Goal: Task Accomplishment & Management: Use online tool/utility

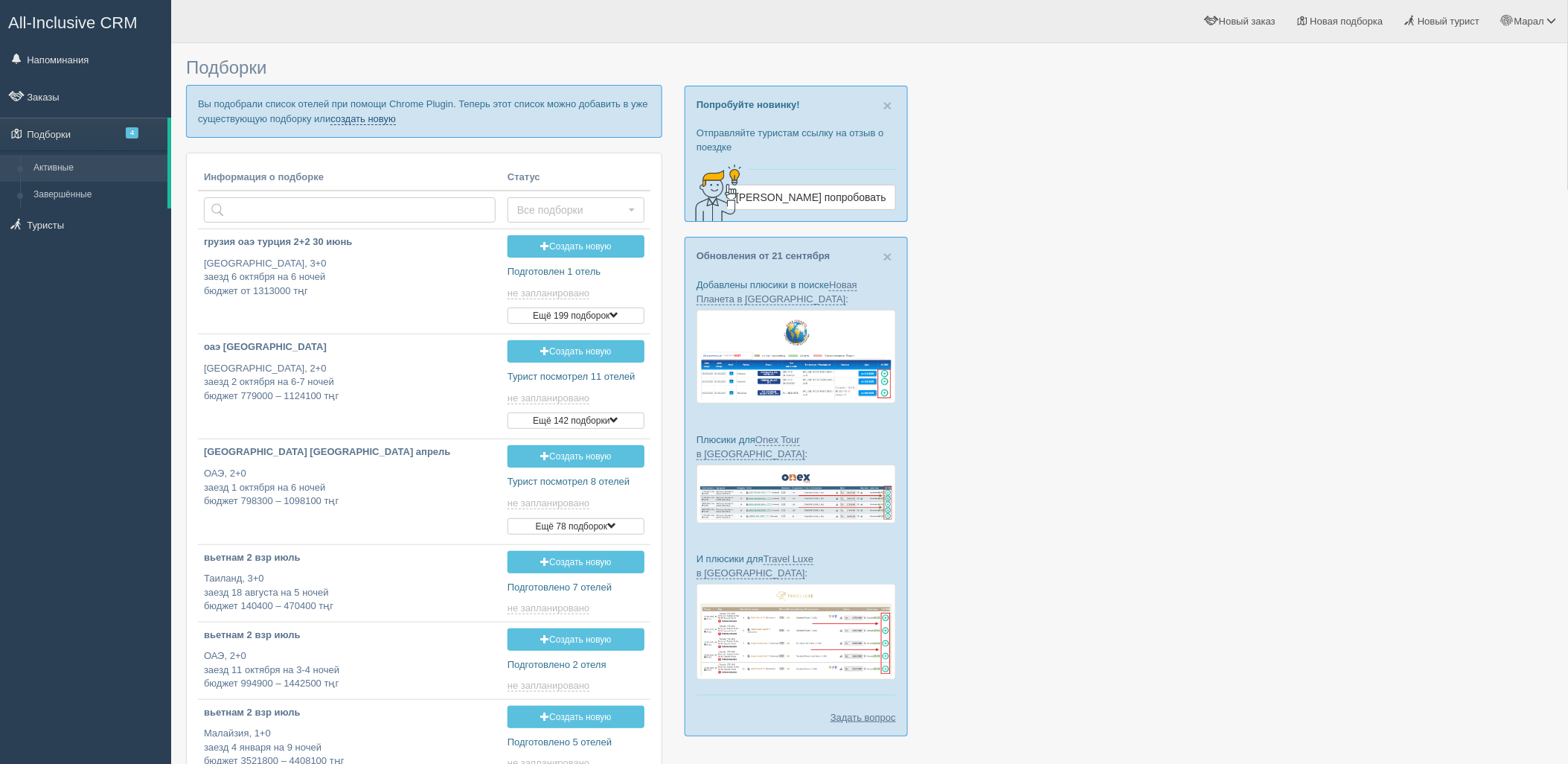
click at [359, 120] on link "создать новую" at bounding box center [363, 119] width 66 height 12
type input "2025-09-28 14:55"
type input "2025-09-28 13:55"
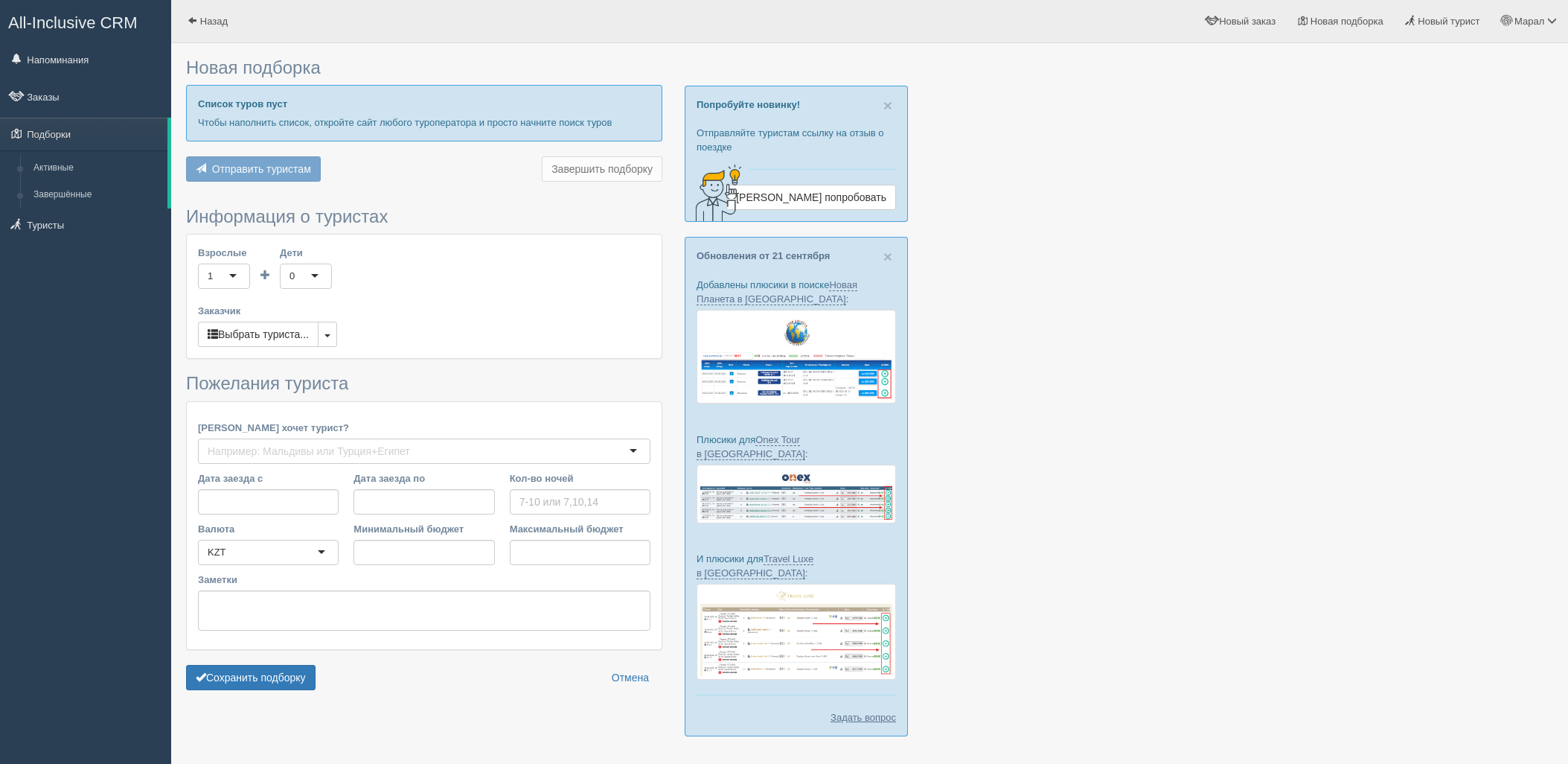
type input "7"
type input "1792400"
type input "2294100"
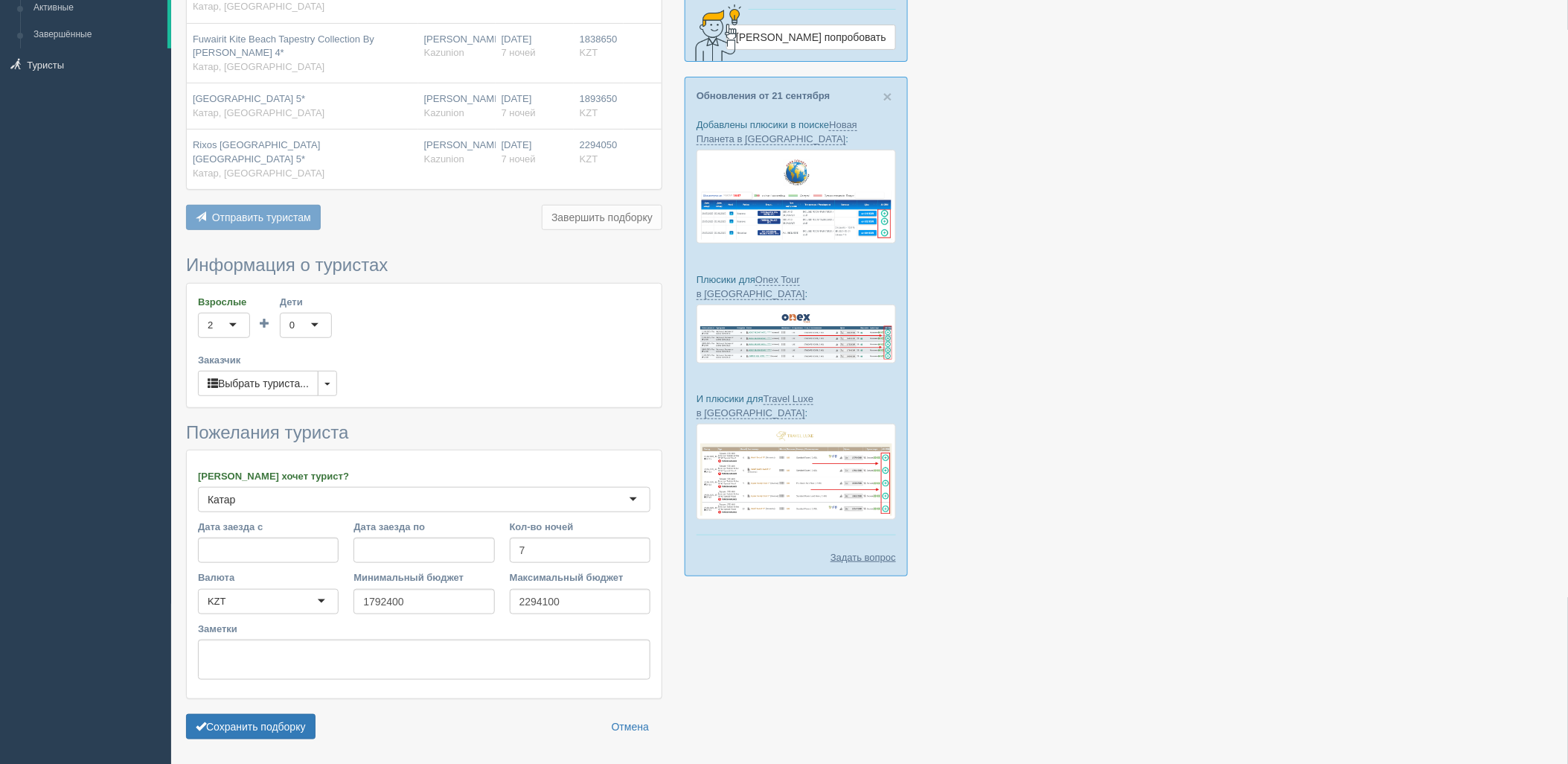
scroll to position [165, 0]
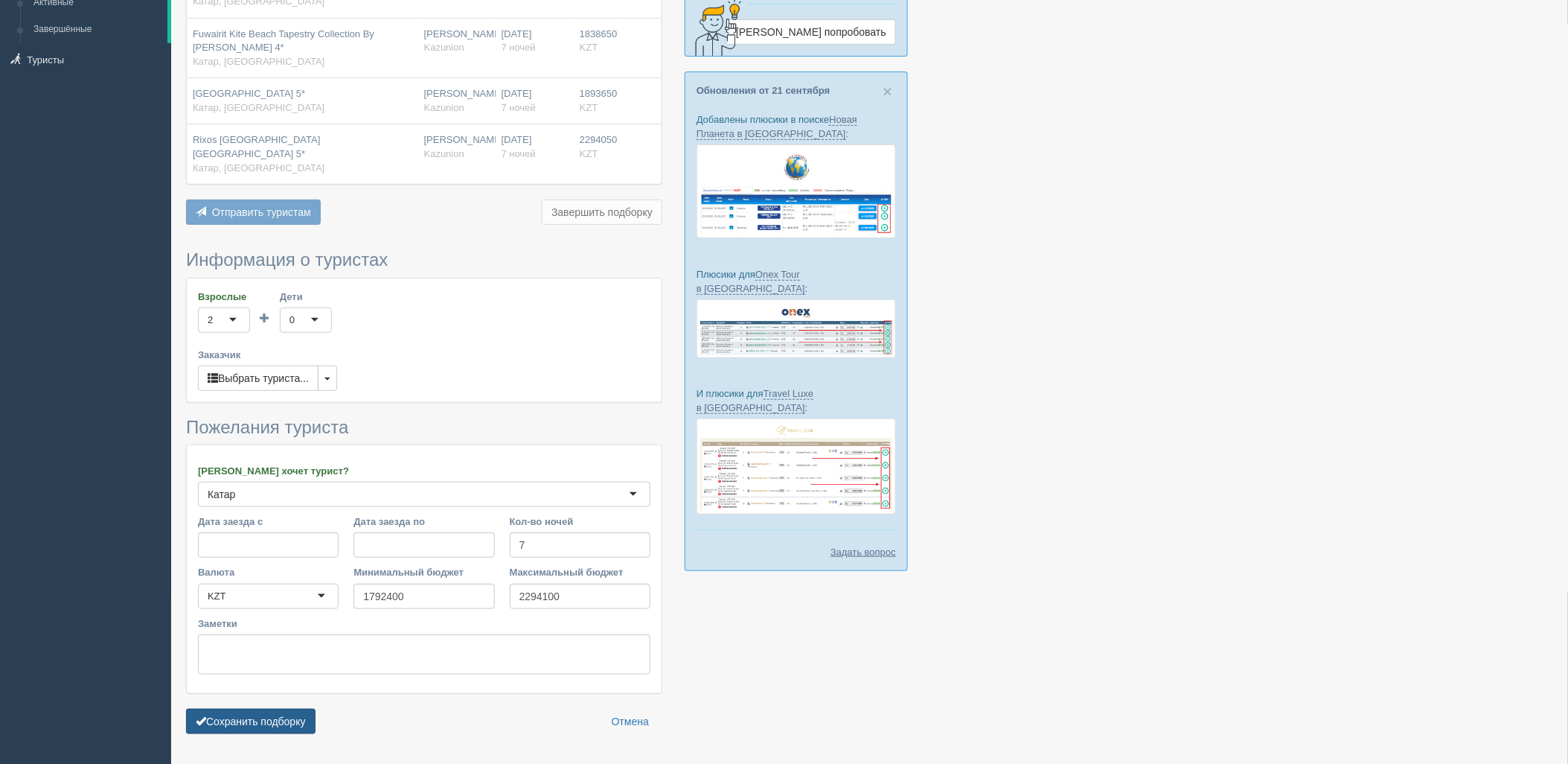
click at [291, 708] on button "Сохранить подборку" at bounding box center [251, 720] width 130 height 25
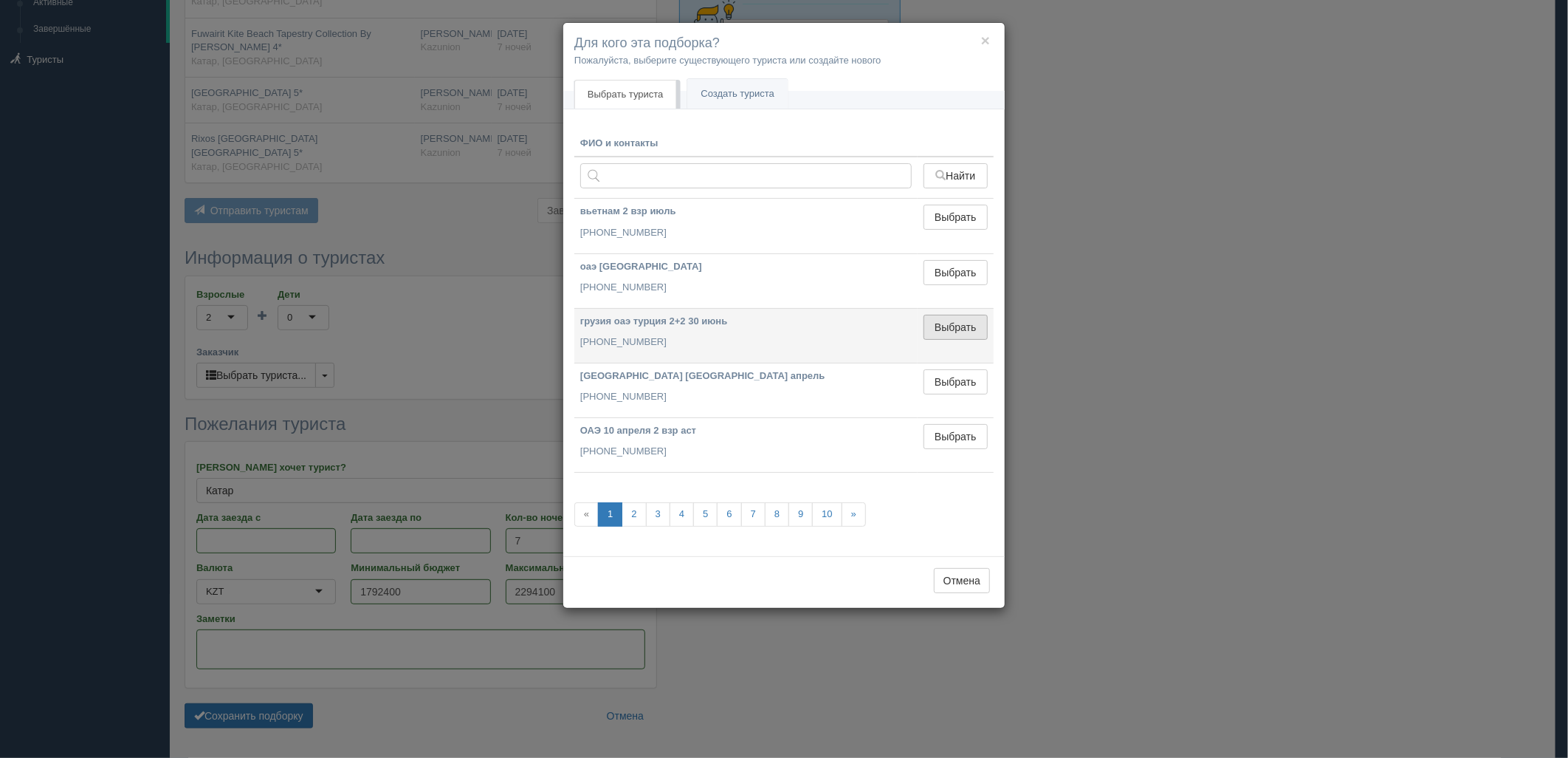
click at [964, 319] on button "Выбрать" at bounding box center [956, 327] width 64 height 25
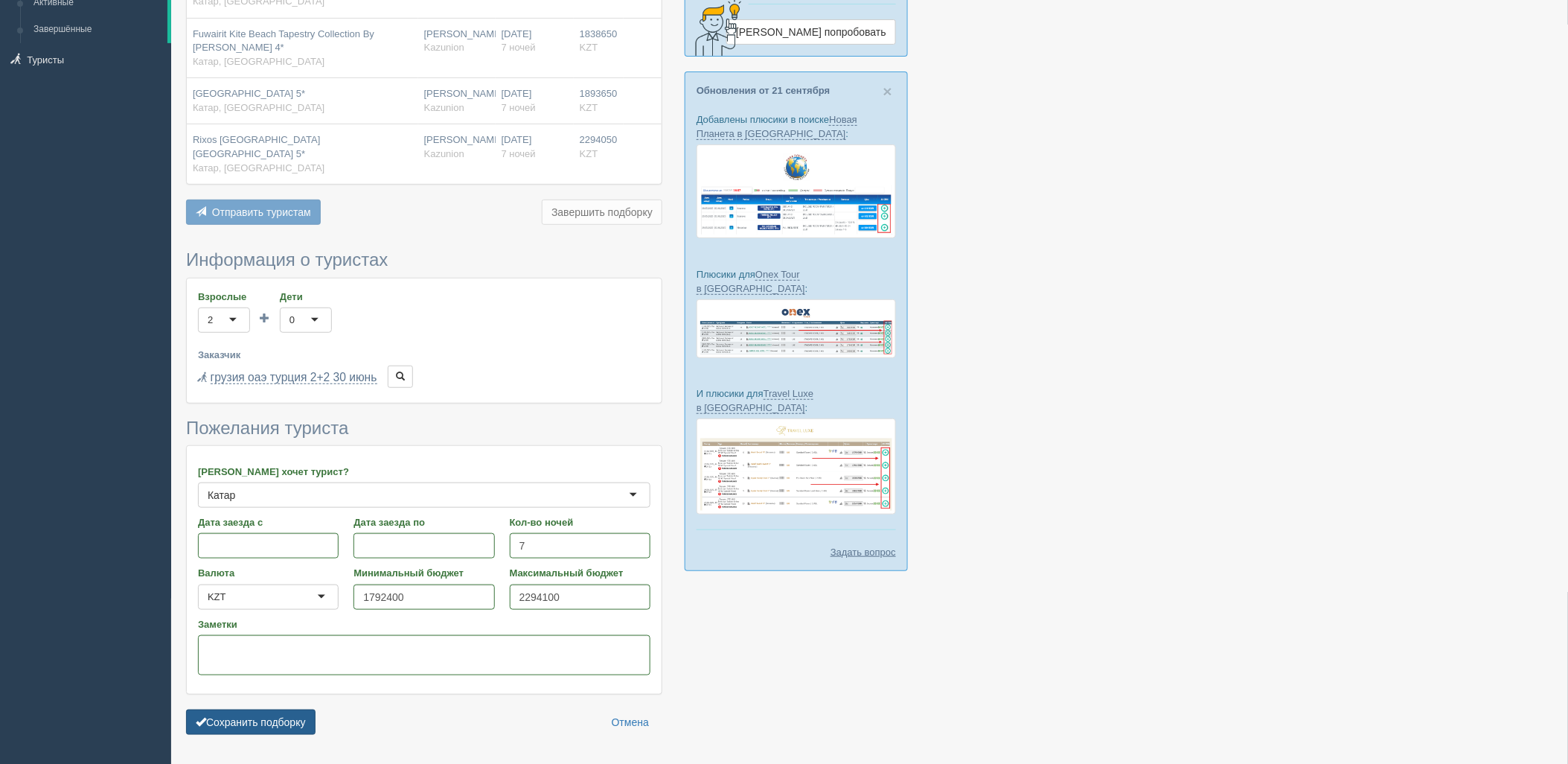
click at [302, 709] on button "Сохранить подборку" at bounding box center [251, 721] width 130 height 25
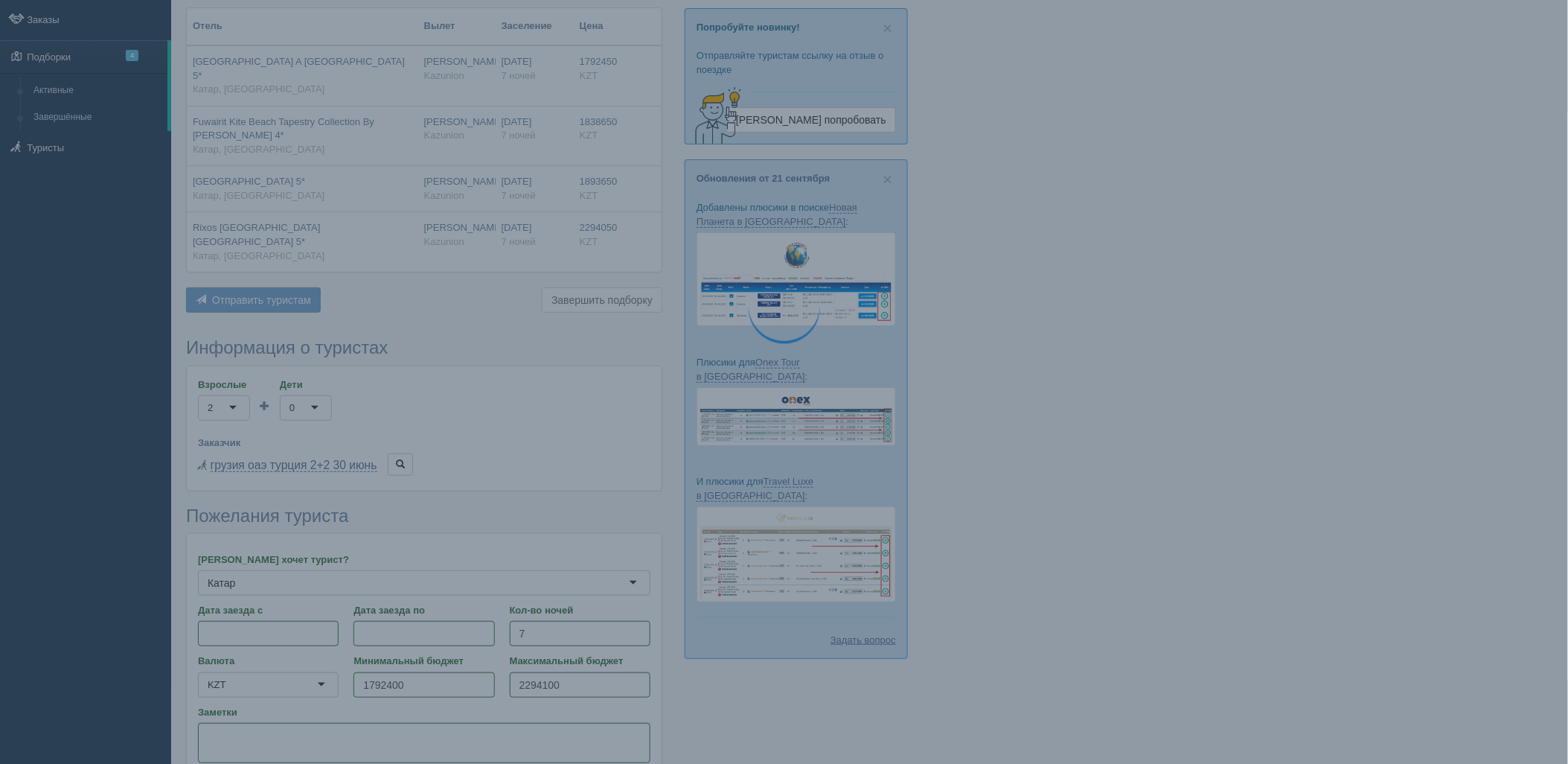
scroll to position [0, 0]
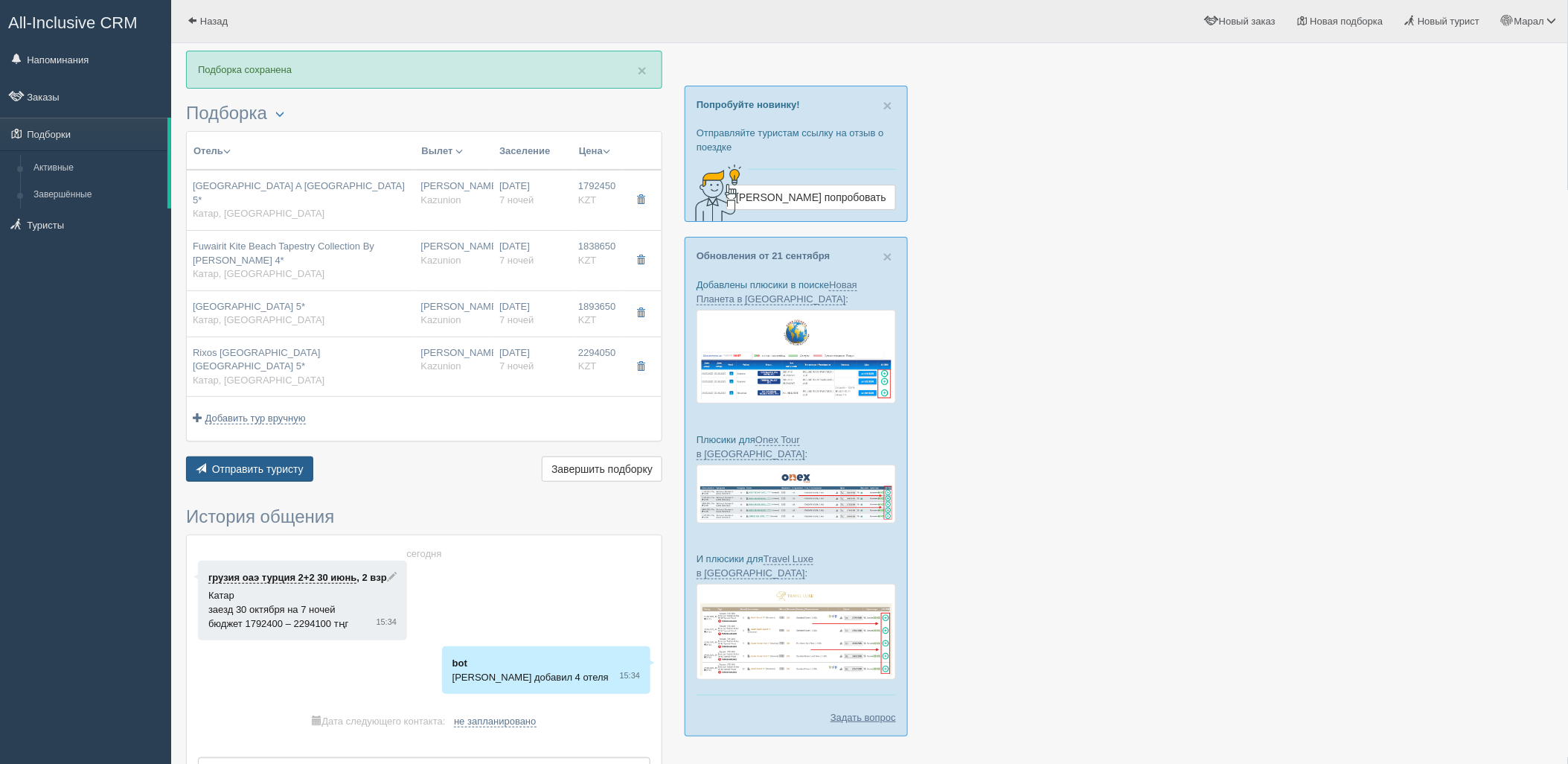
click at [248, 457] on button "Отправить туристу Отправить" at bounding box center [249, 469] width 127 height 25
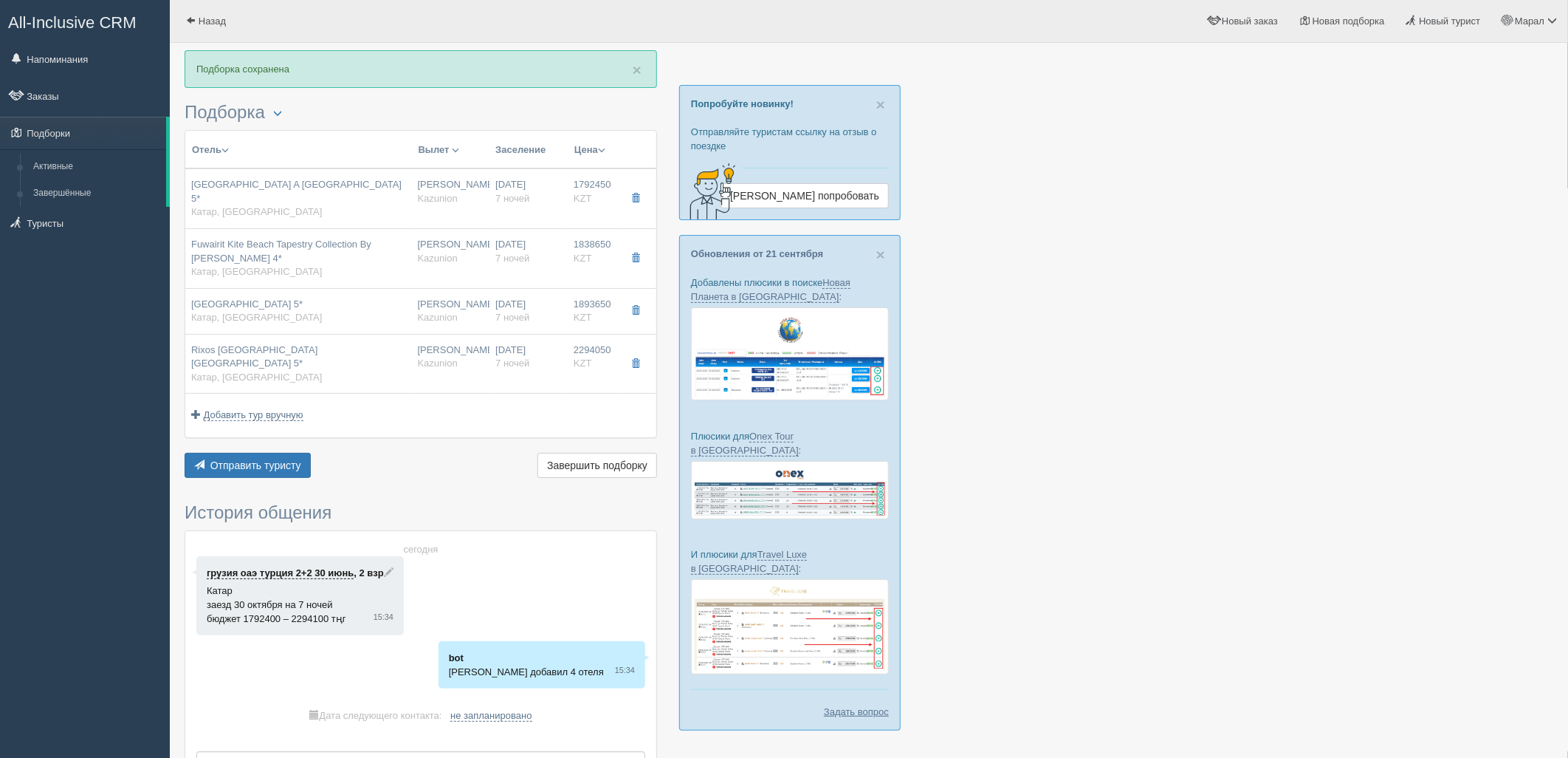
type textarea "🌞 Добрый день! Предлагаем Вам рассмотреть следующие варианты: 🌎 Катар, Доха 🏩 О…"
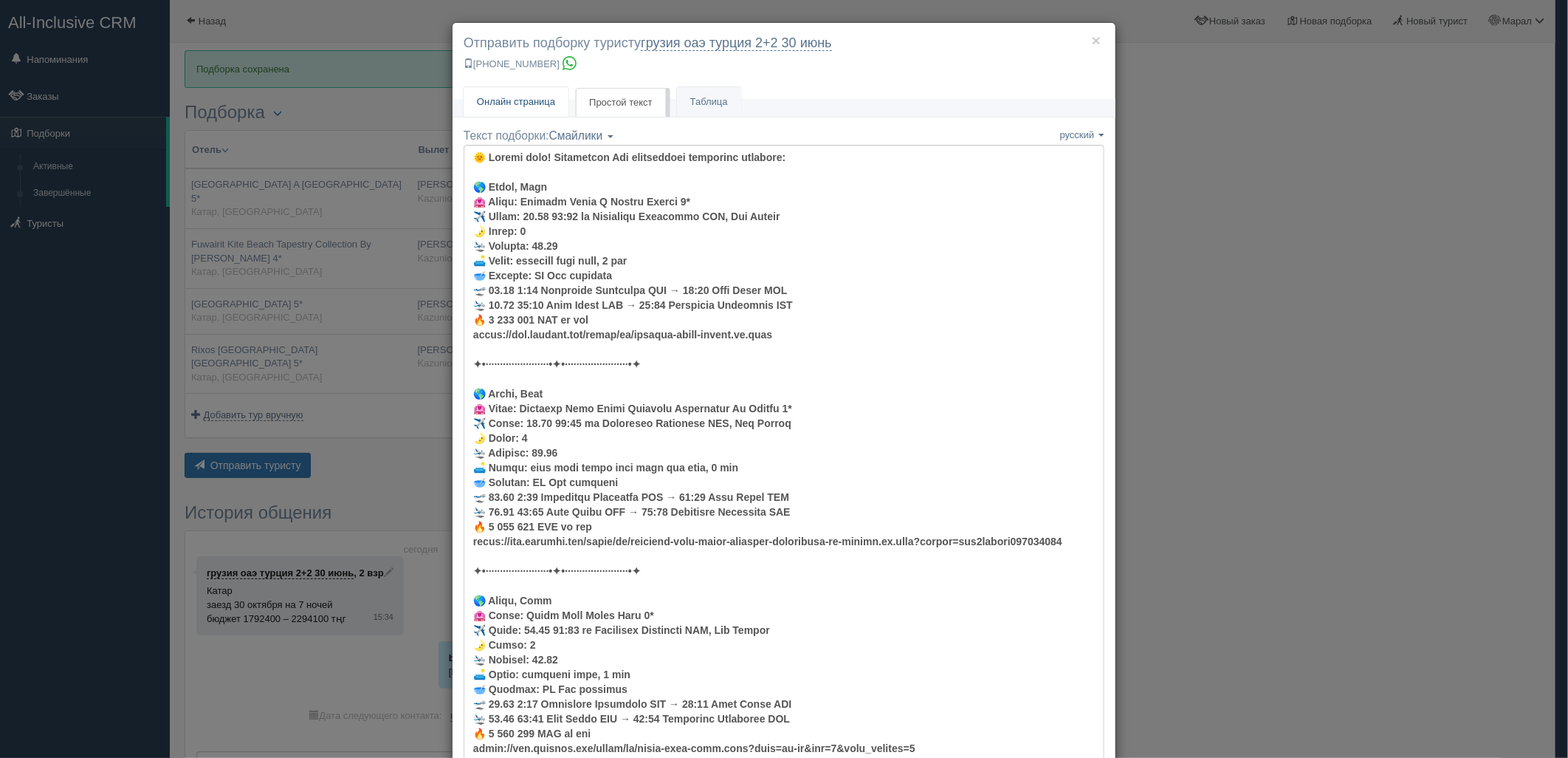
click at [523, 94] on link "Онлайн страница Онлайн" at bounding box center [517, 102] width 105 height 30
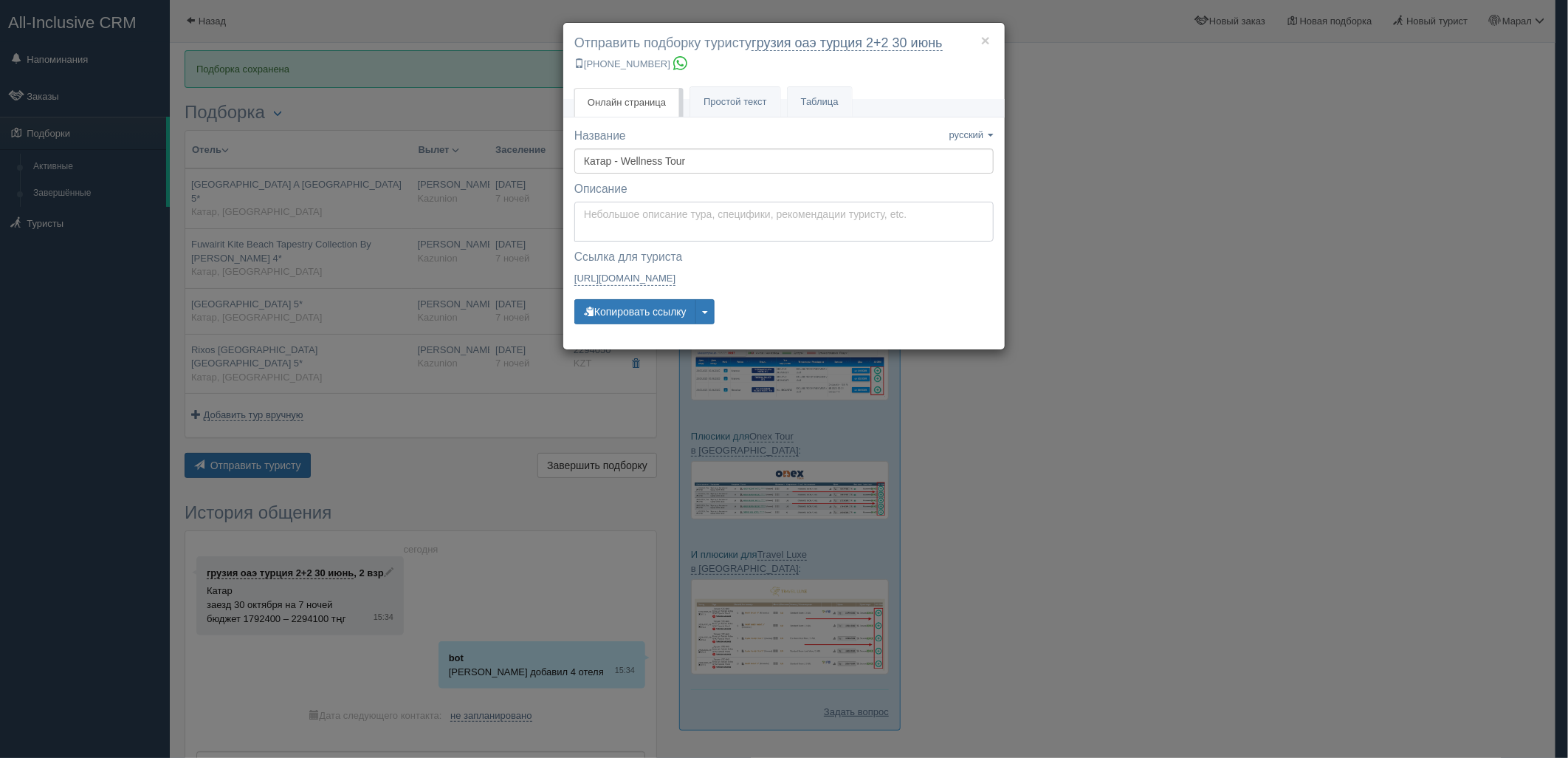
type textarea "Здравствуйте! Ниже представлены варианты туров для Вас. Для просмотра описания …"
click at [647, 217] on textarea "Здравствуйте! Ниже представлены варианты туров для Вас. Для просмотра описания …" at bounding box center [784, 221] width 420 height 40
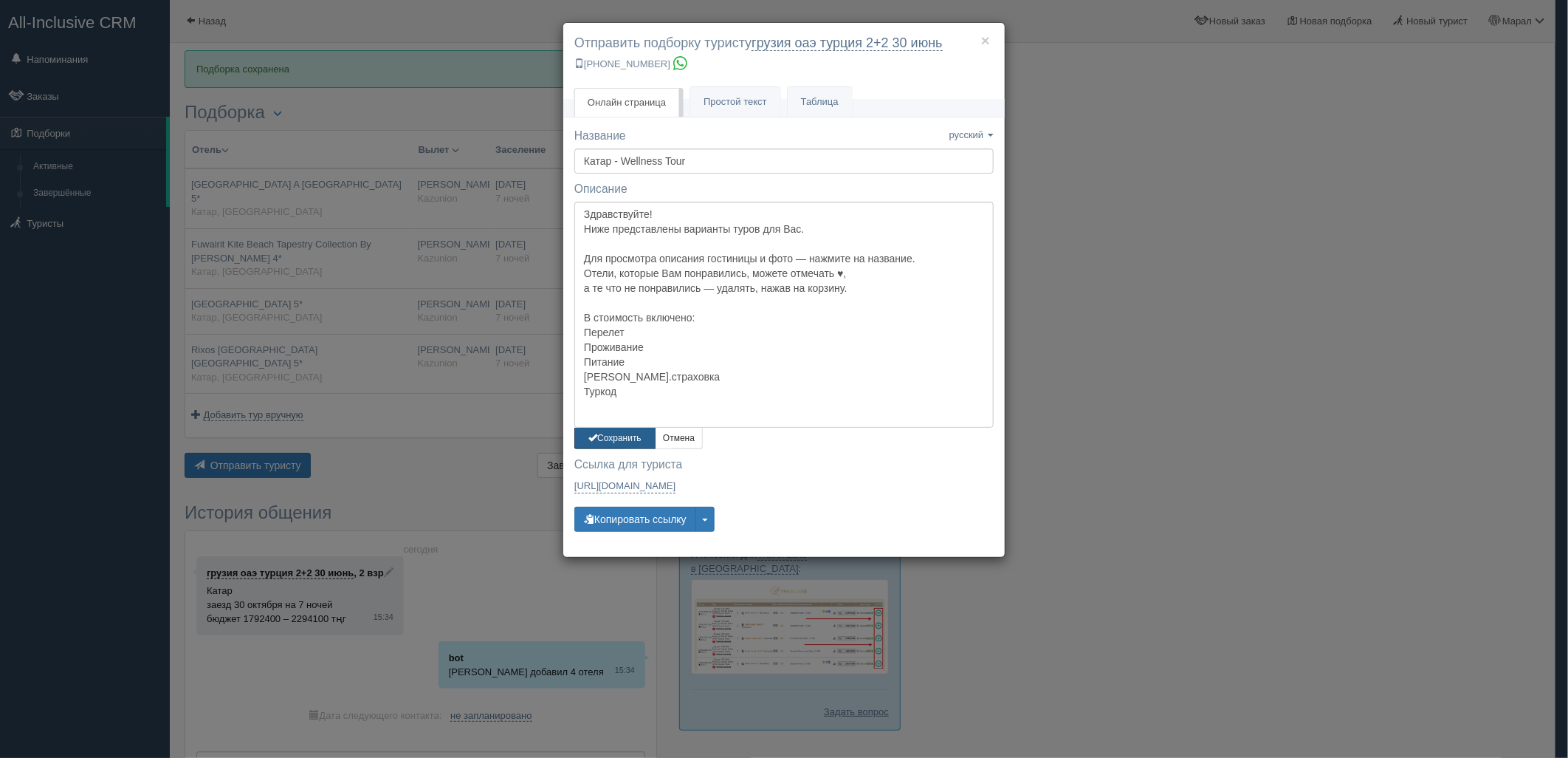
click at [616, 436] on button "Сохранить" at bounding box center [615, 437] width 81 height 21
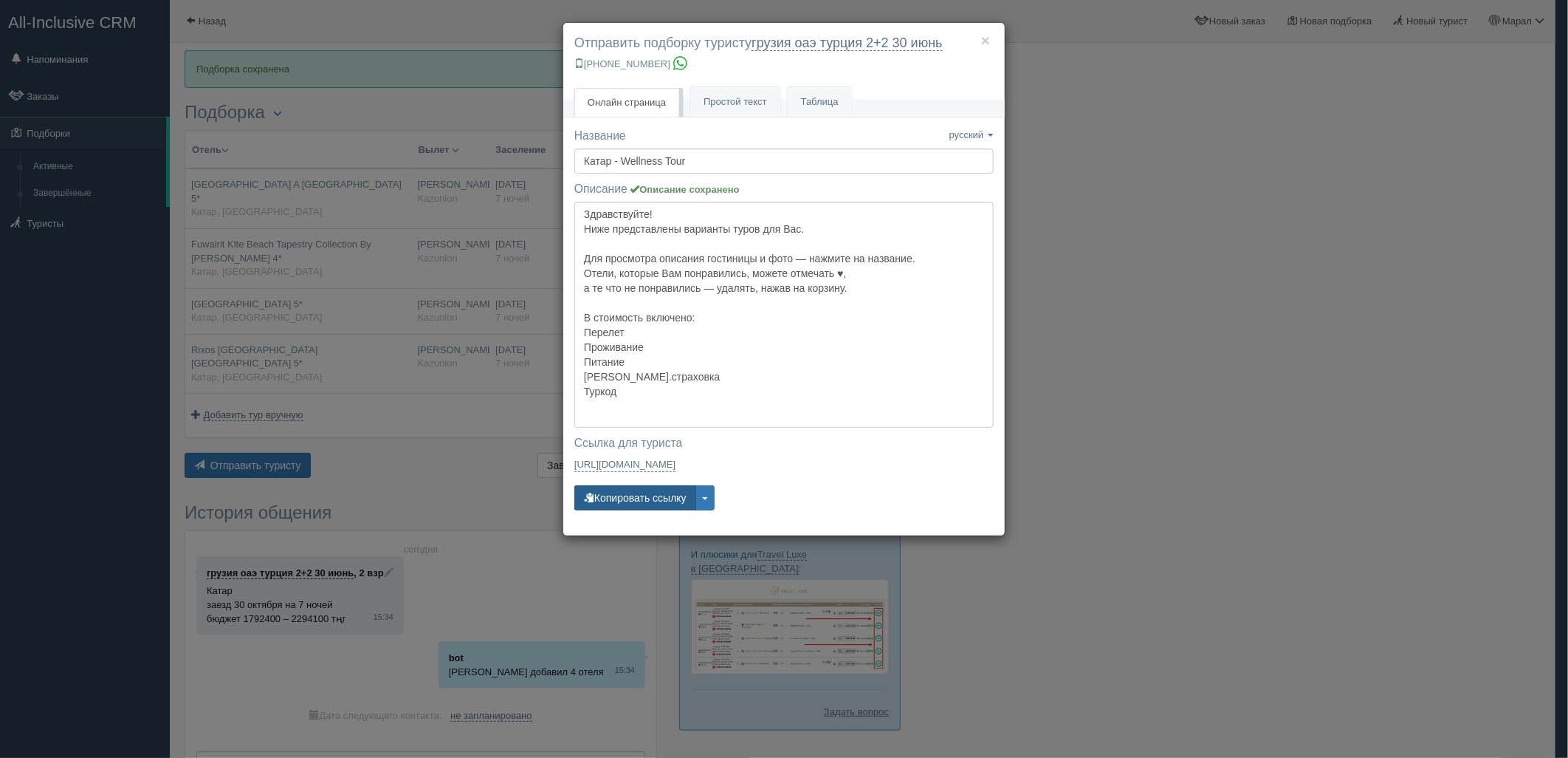
click at [636, 496] on button "Копировать ссылку" at bounding box center [635, 497] width 122 height 25
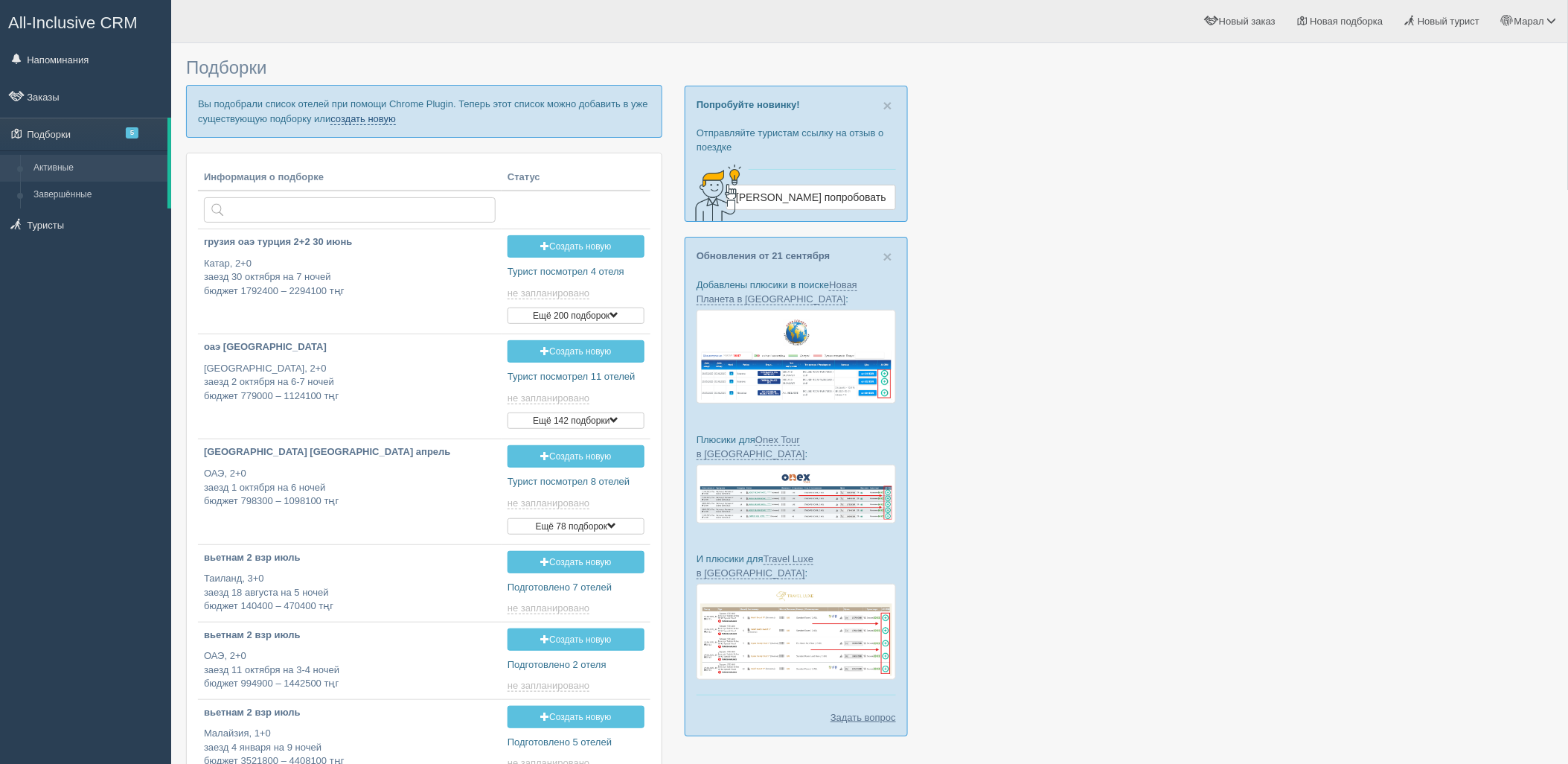
click at [360, 117] on link "создать новую" at bounding box center [363, 119] width 66 height 12
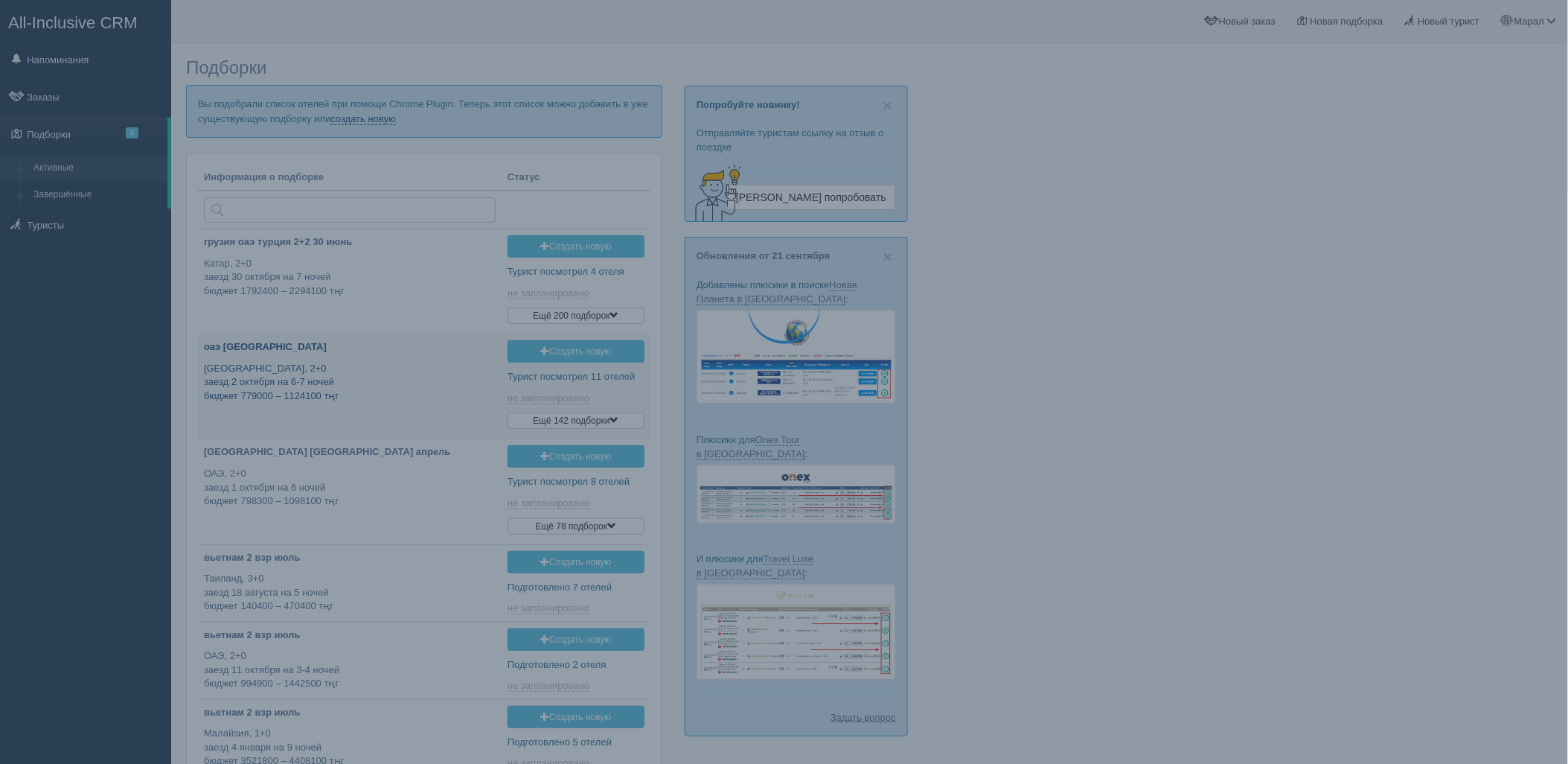
type input "2025-09-28 13:55"
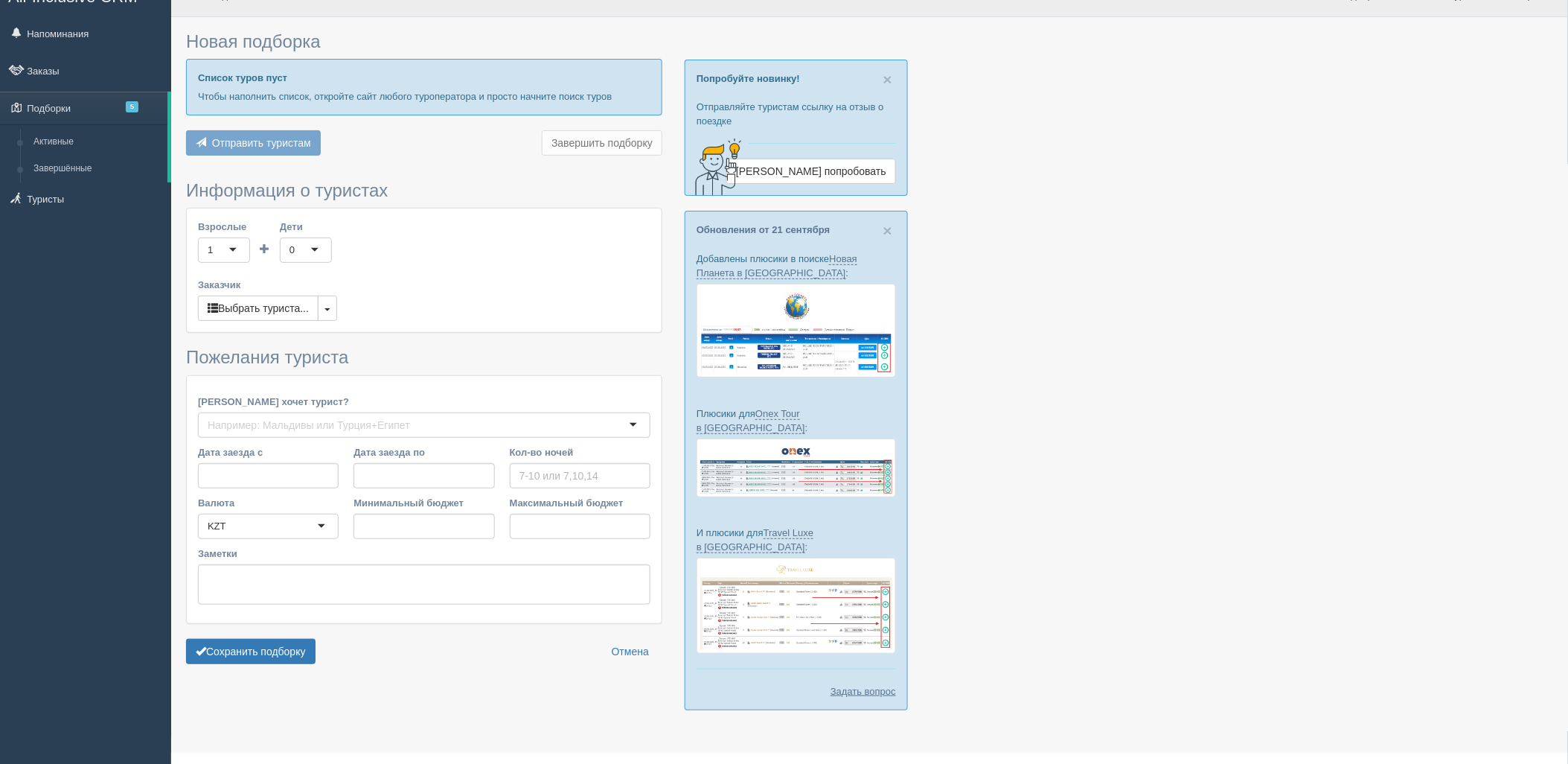
type input "7"
type input "1427800"
type input "1773800"
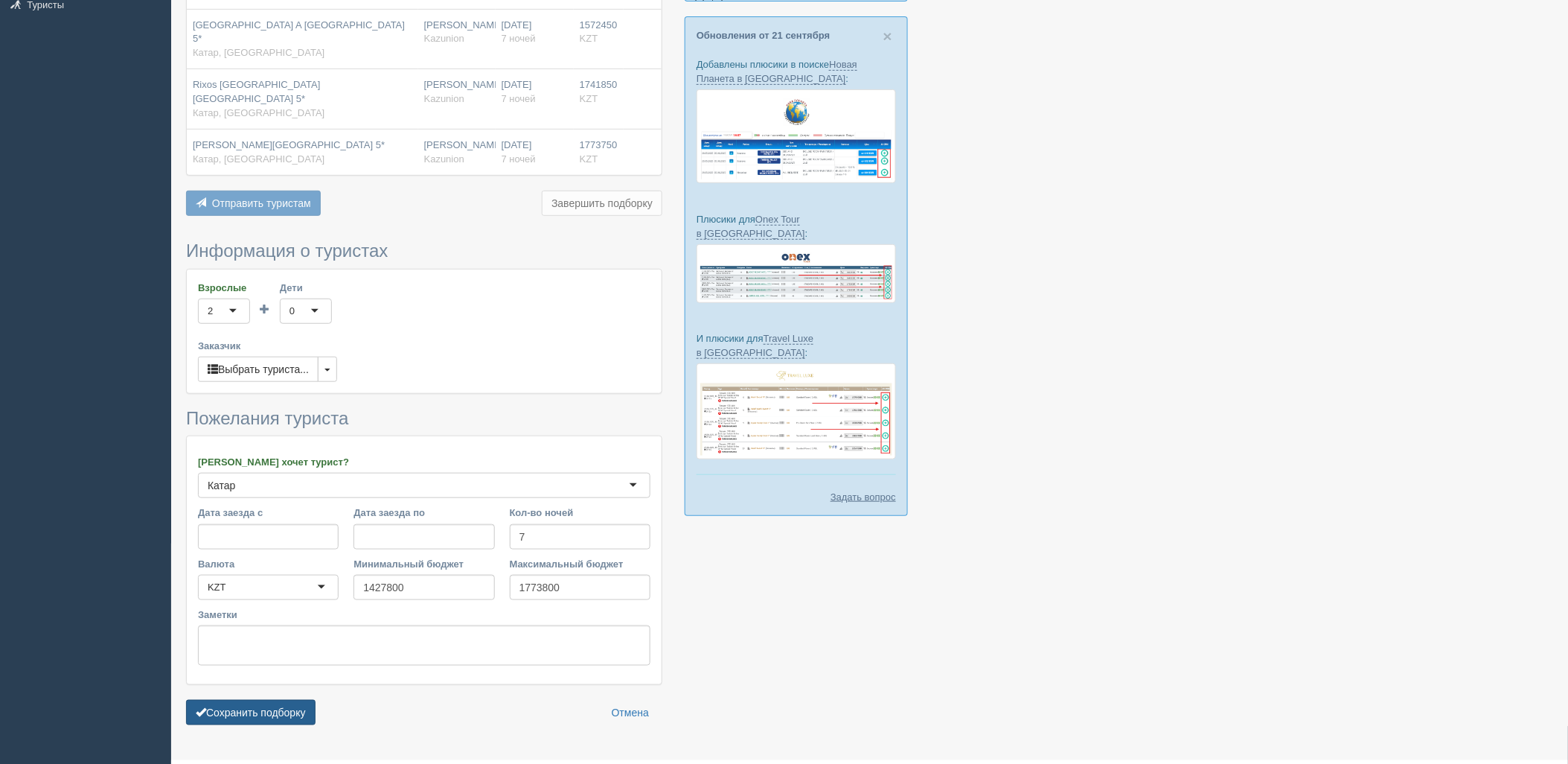
scroll to position [228, 0]
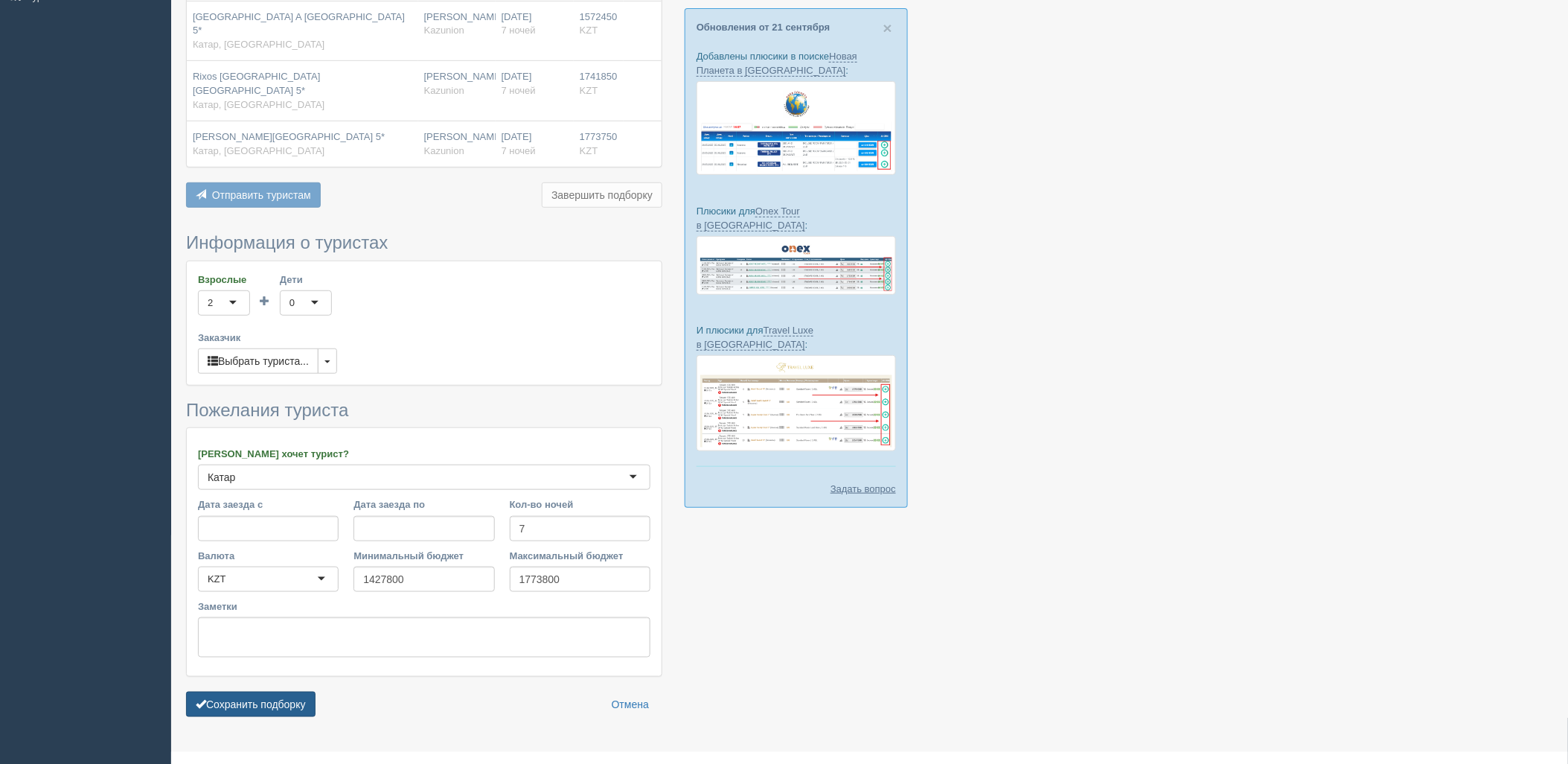
click at [271, 692] on button "Сохранить подборку" at bounding box center [251, 704] width 130 height 25
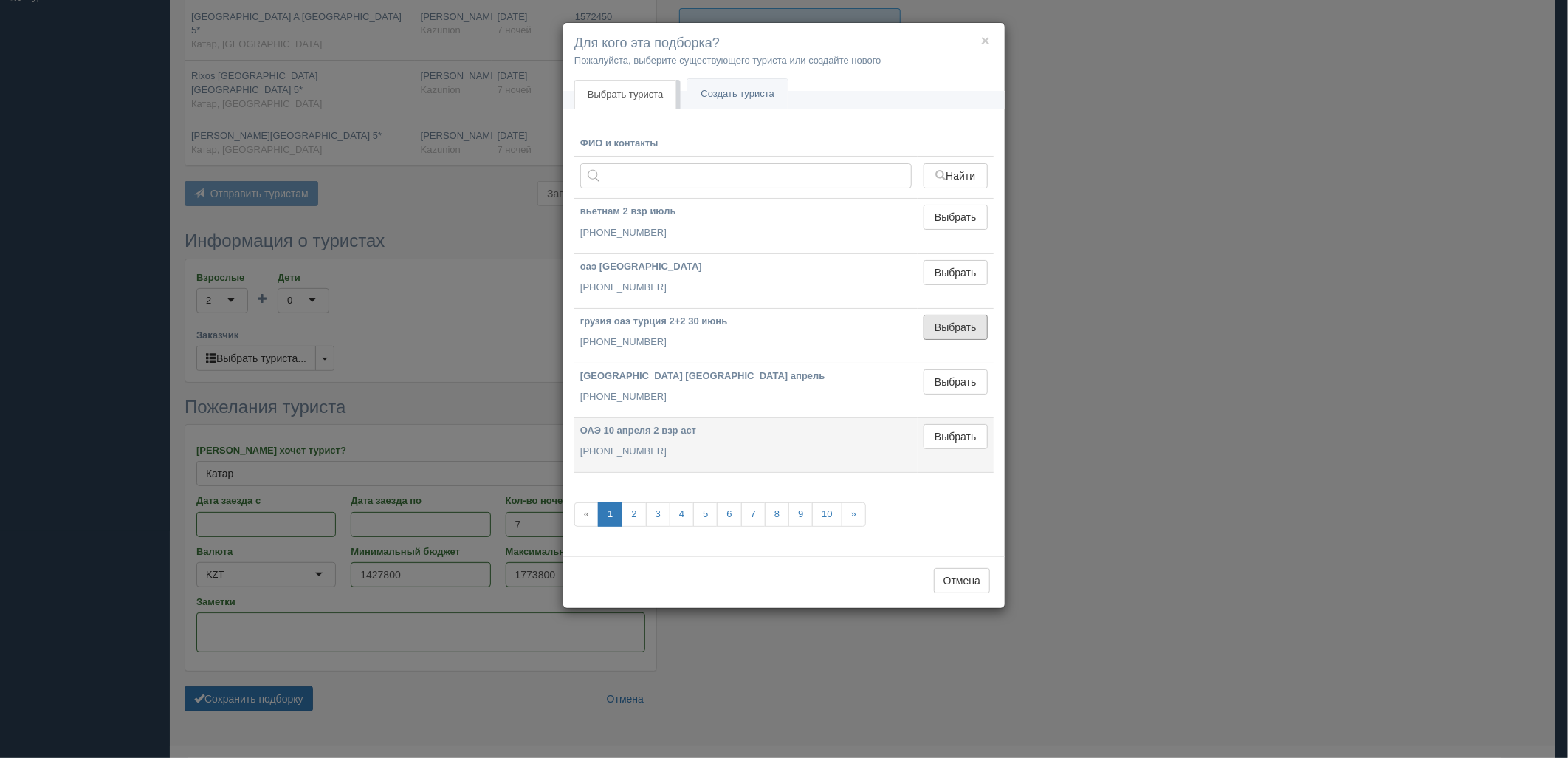
drag, startPoint x: 960, startPoint y: 333, endPoint x: 750, endPoint y: 411, distance: 224.0
click at [958, 333] on button "Выбрать" at bounding box center [956, 327] width 64 height 25
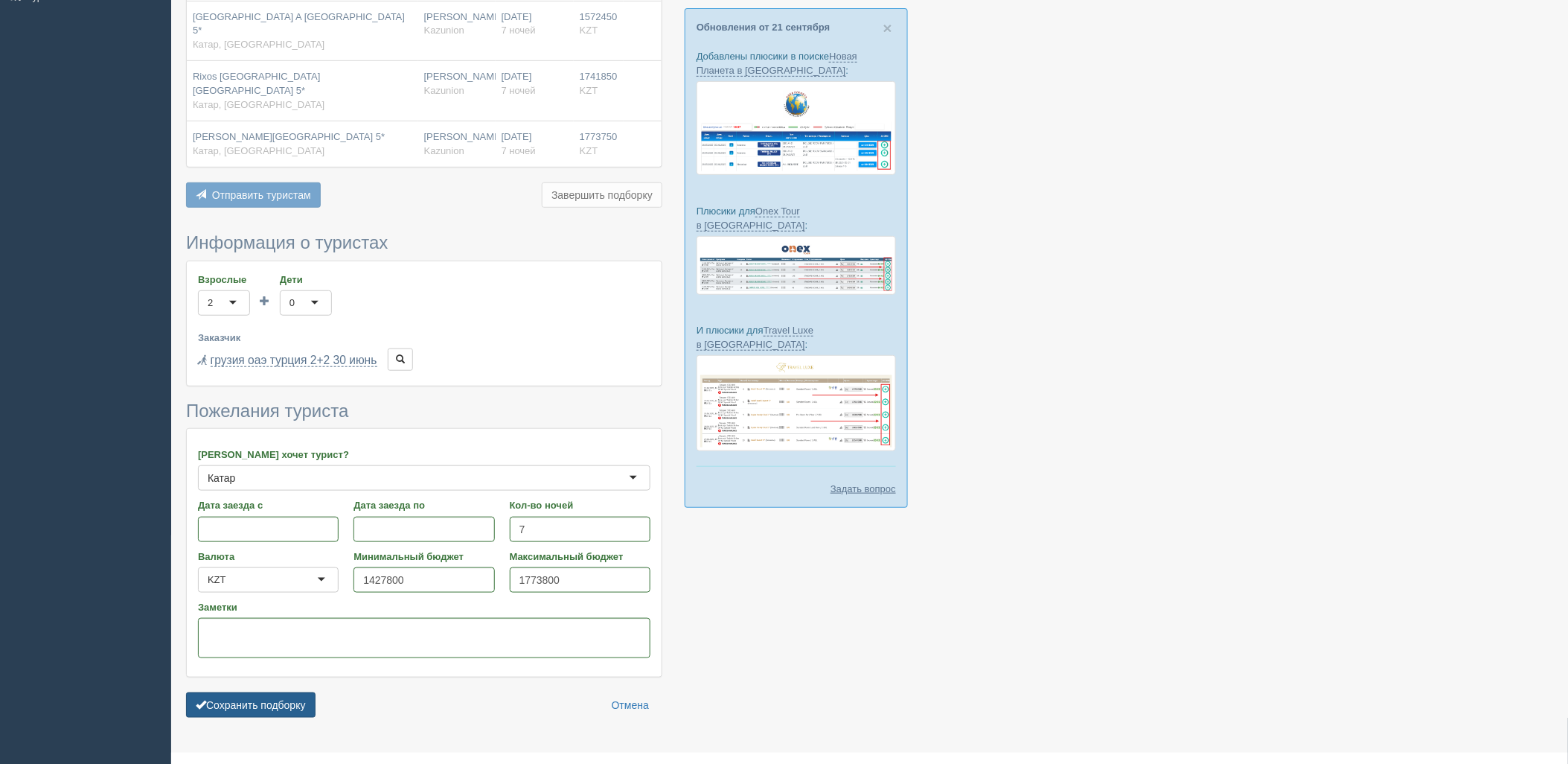
click at [280, 693] on button "Сохранить подборку" at bounding box center [251, 705] width 130 height 25
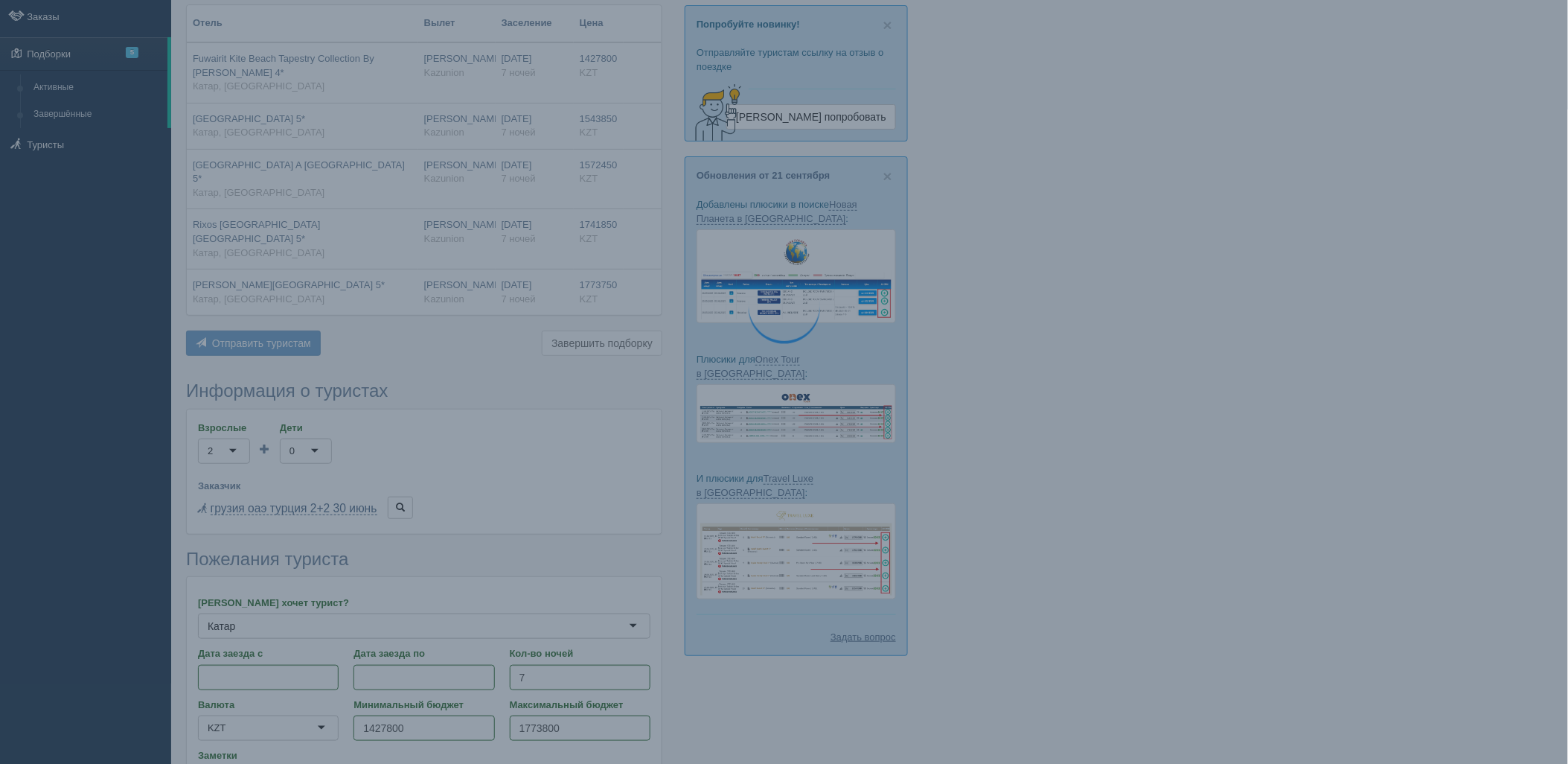
scroll to position [0, 0]
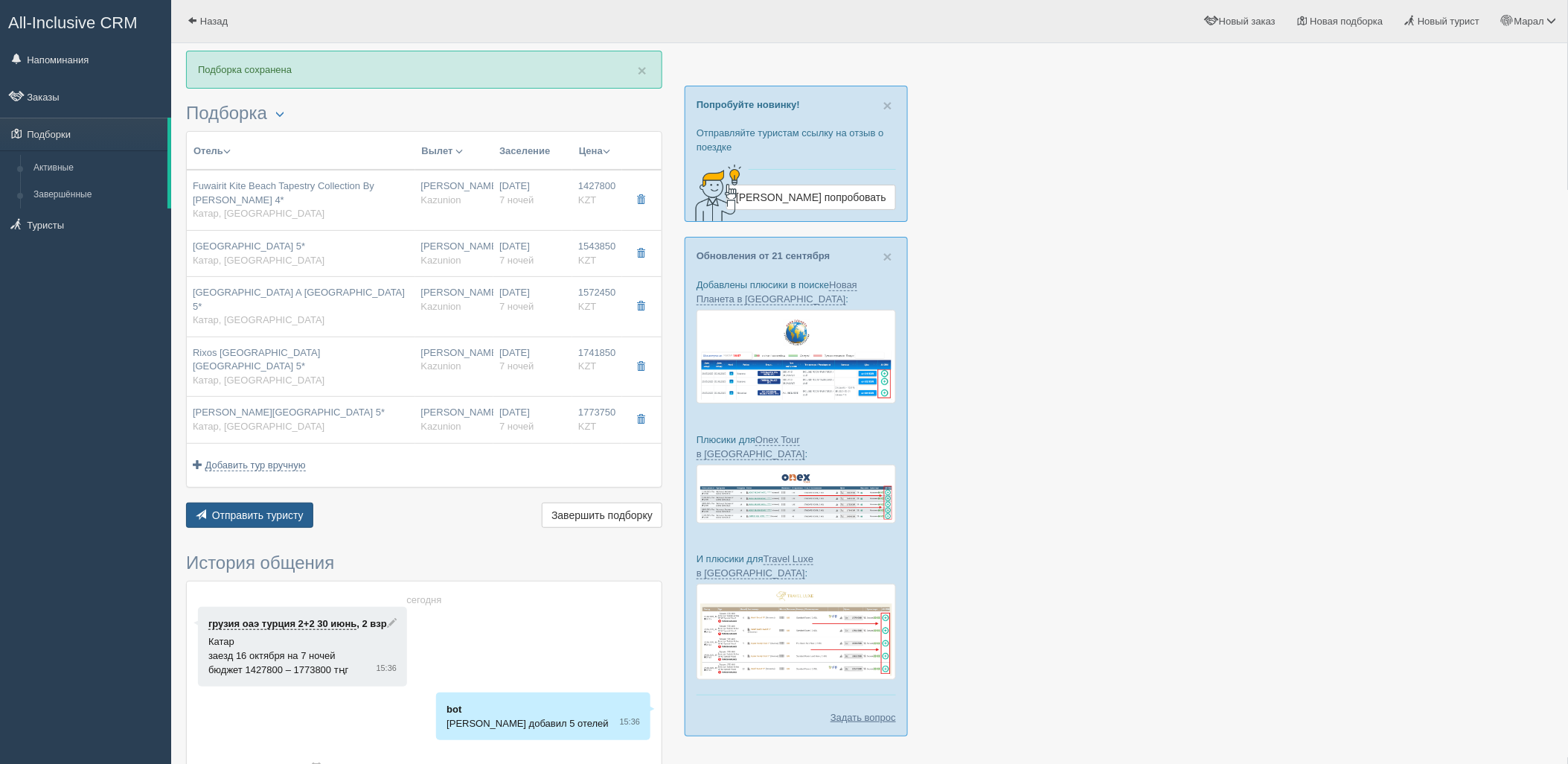
click at [231, 510] on span "Отправить туристу" at bounding box center [258, 515] width 92 height 12
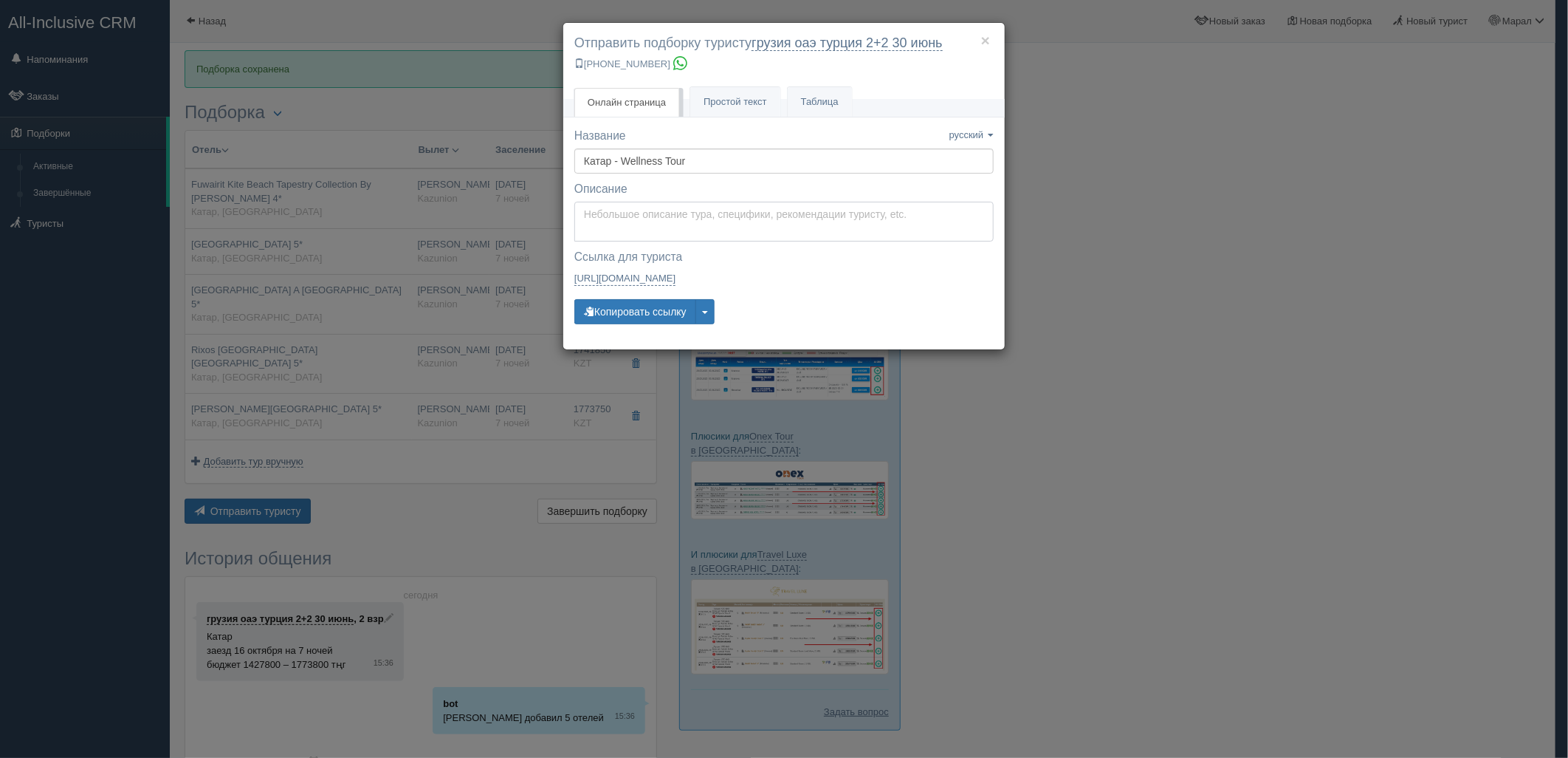
type textarea "Здравствуйте! Ниже представлены варианты туров для Вас. Для просмотра описания …"
click at [674, 216] on textarea "Здравствуйте! Ниже представлены варианты туров для Вас. Для просмотра описания …" at bounding box center [784, 221] width 420 height 40
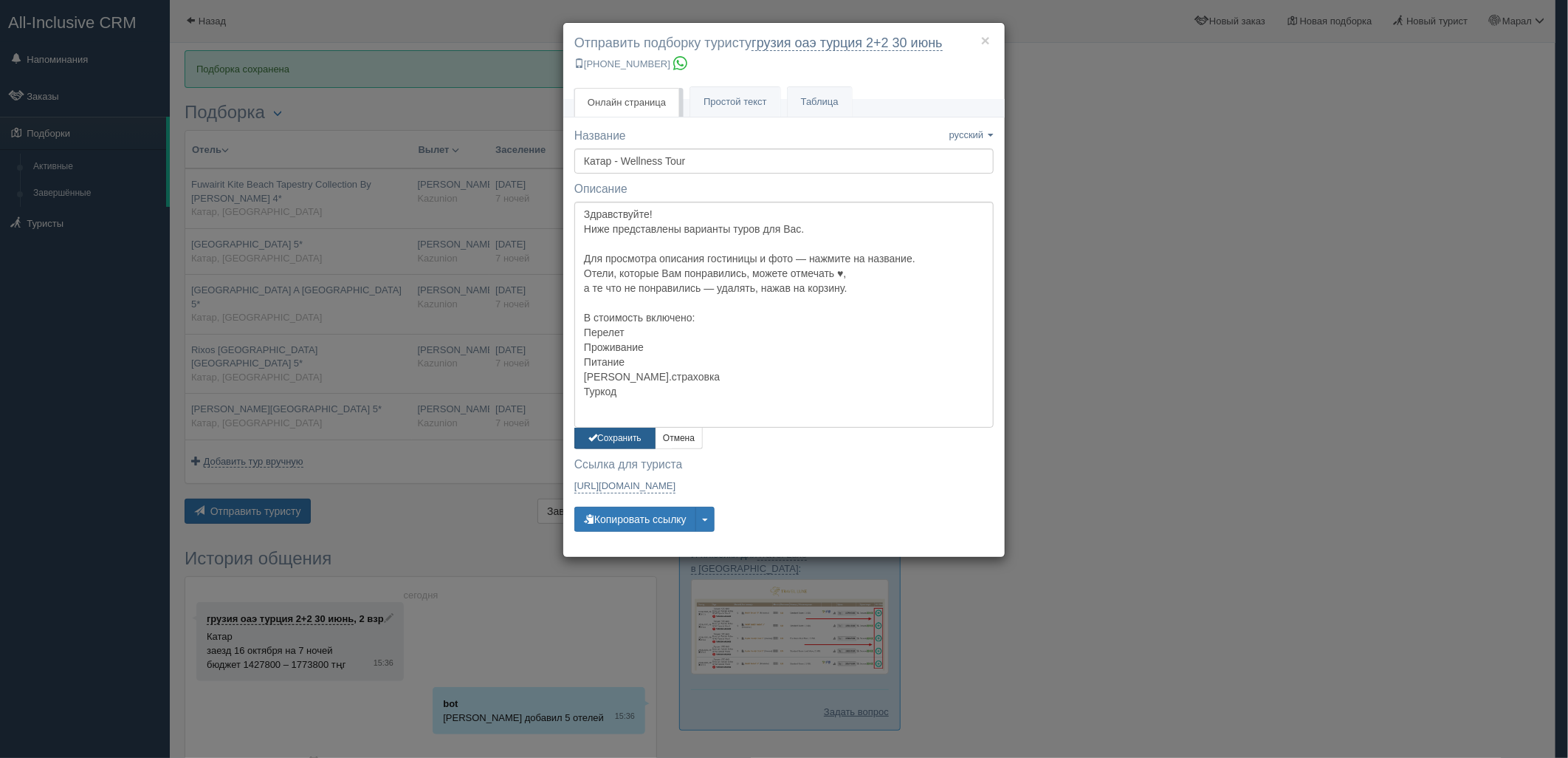
click at [630, 437] on button "Сохранить" at bounding box center [615, 437] width 81 height 21
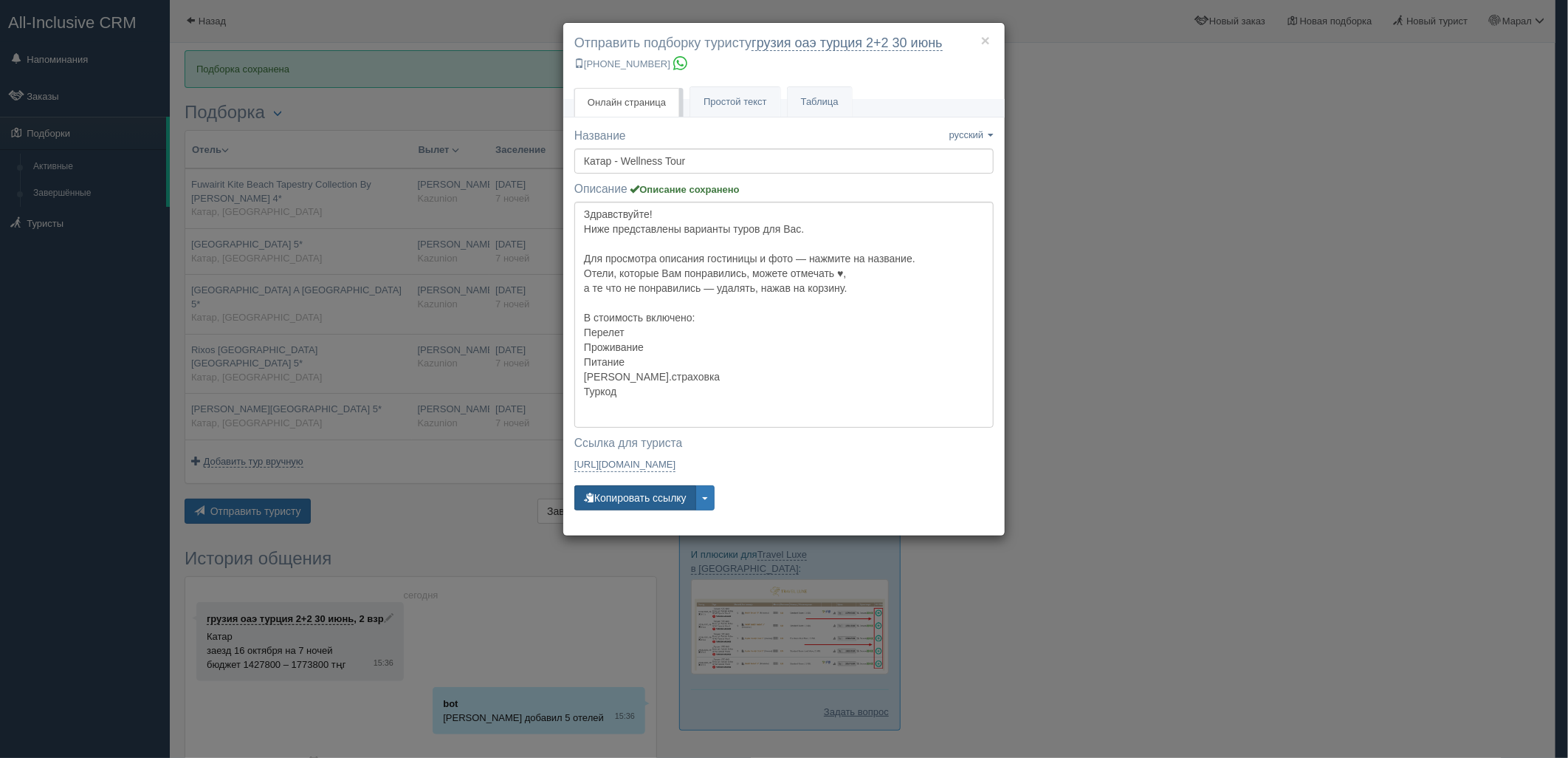
click at [632, 491] on button "Копировать ссылку" at bounding box center [635, 497] width 122 height 25
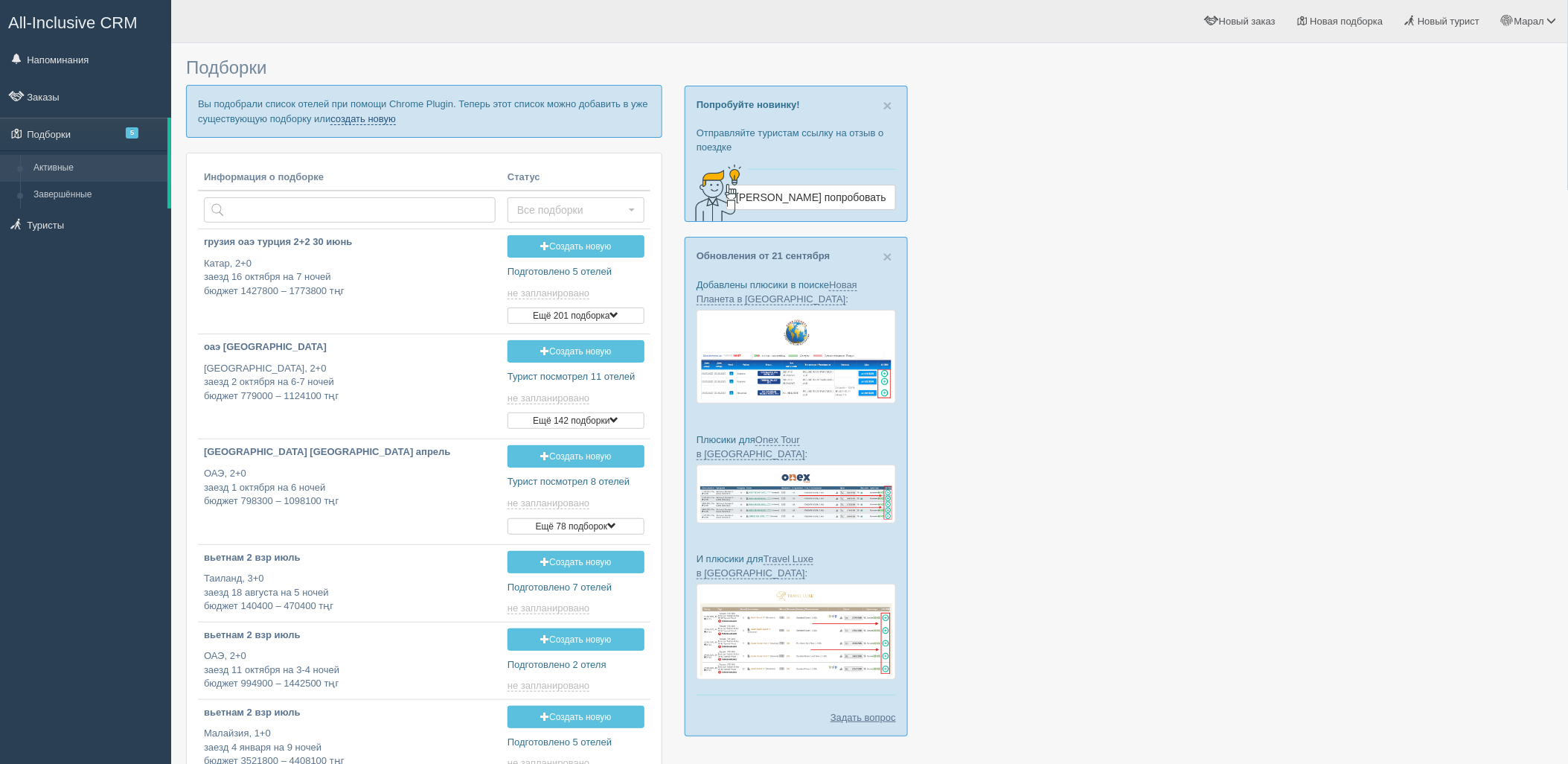
click at [366, 118] on link "создать новую" at bounding box center [363, 119] width 66 height 12
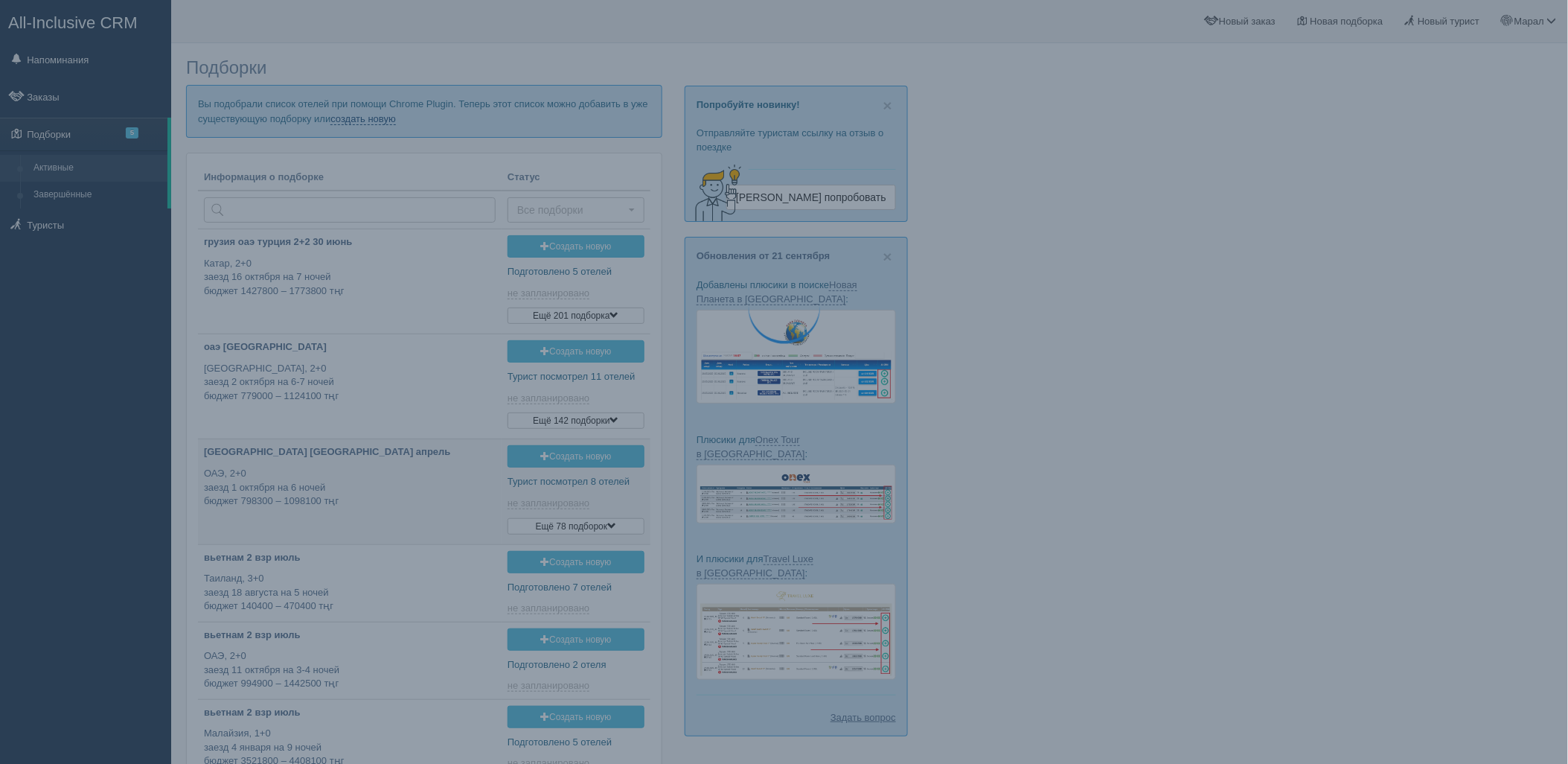
type input "[DATE] 15:35"
type input "[DATE] 13:55"
type input "[DATE] 12:55"
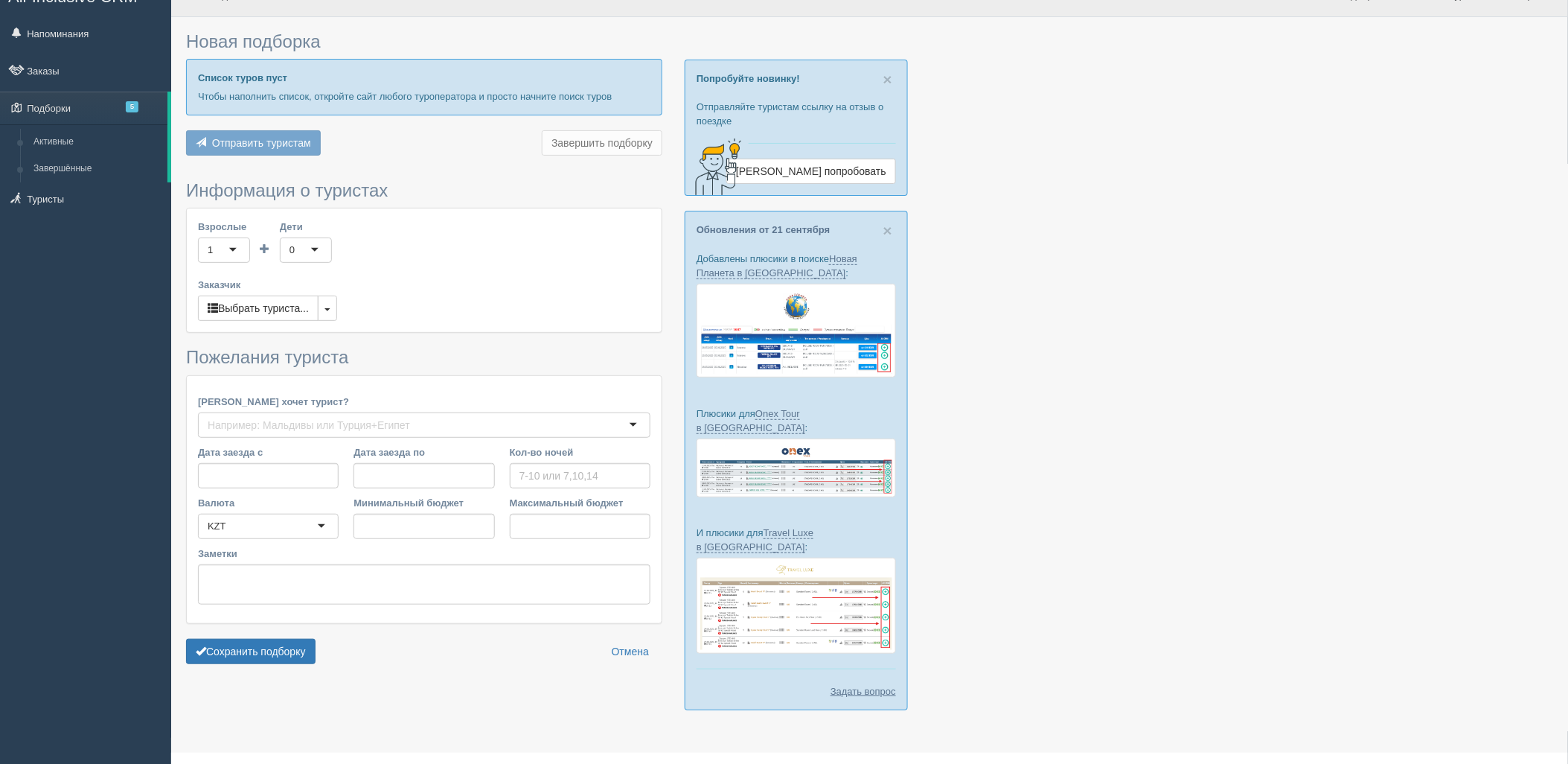
type input "7"
type input "1629100"
type input "2843000"
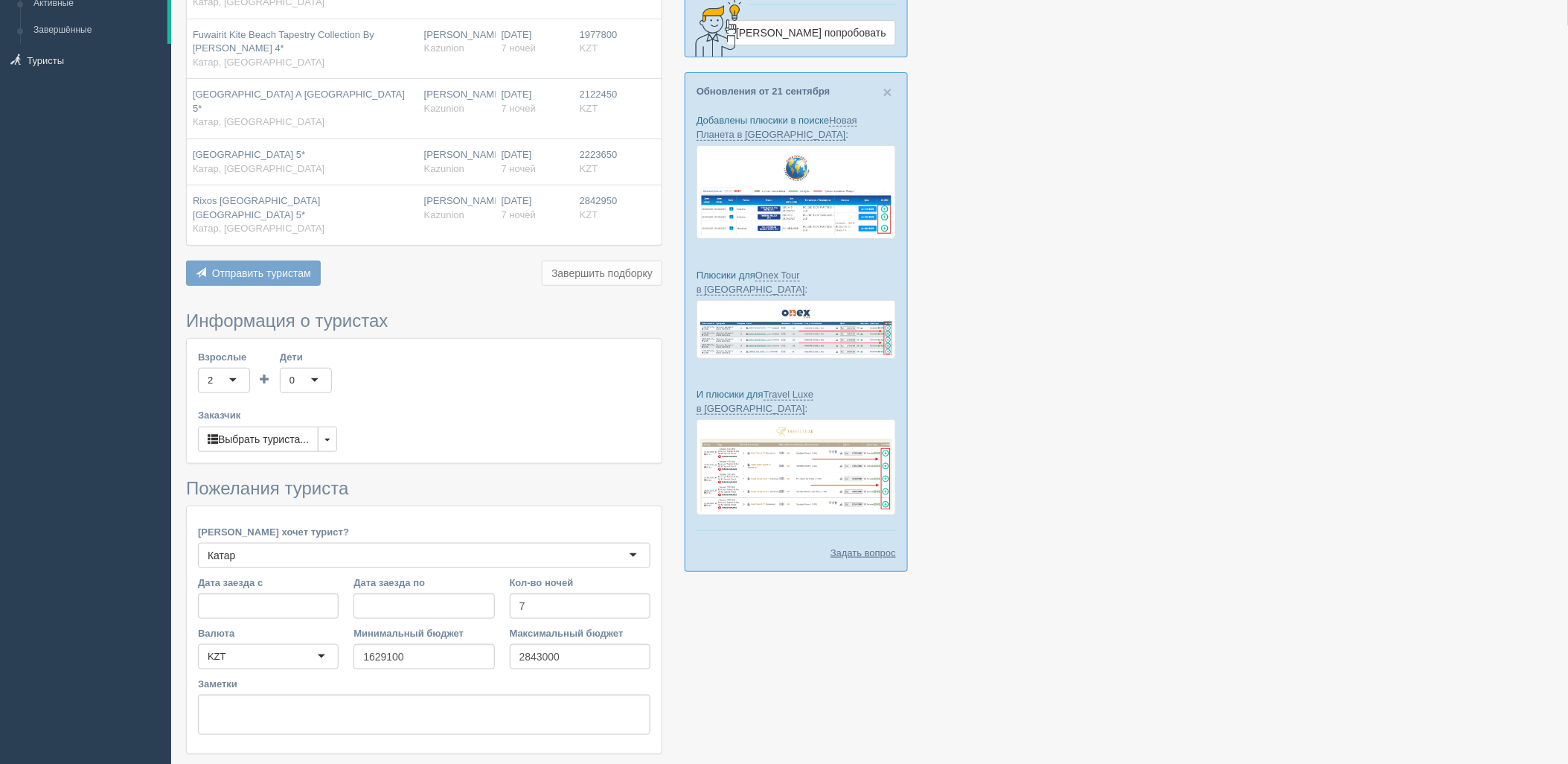
scroll to position [228, 0]
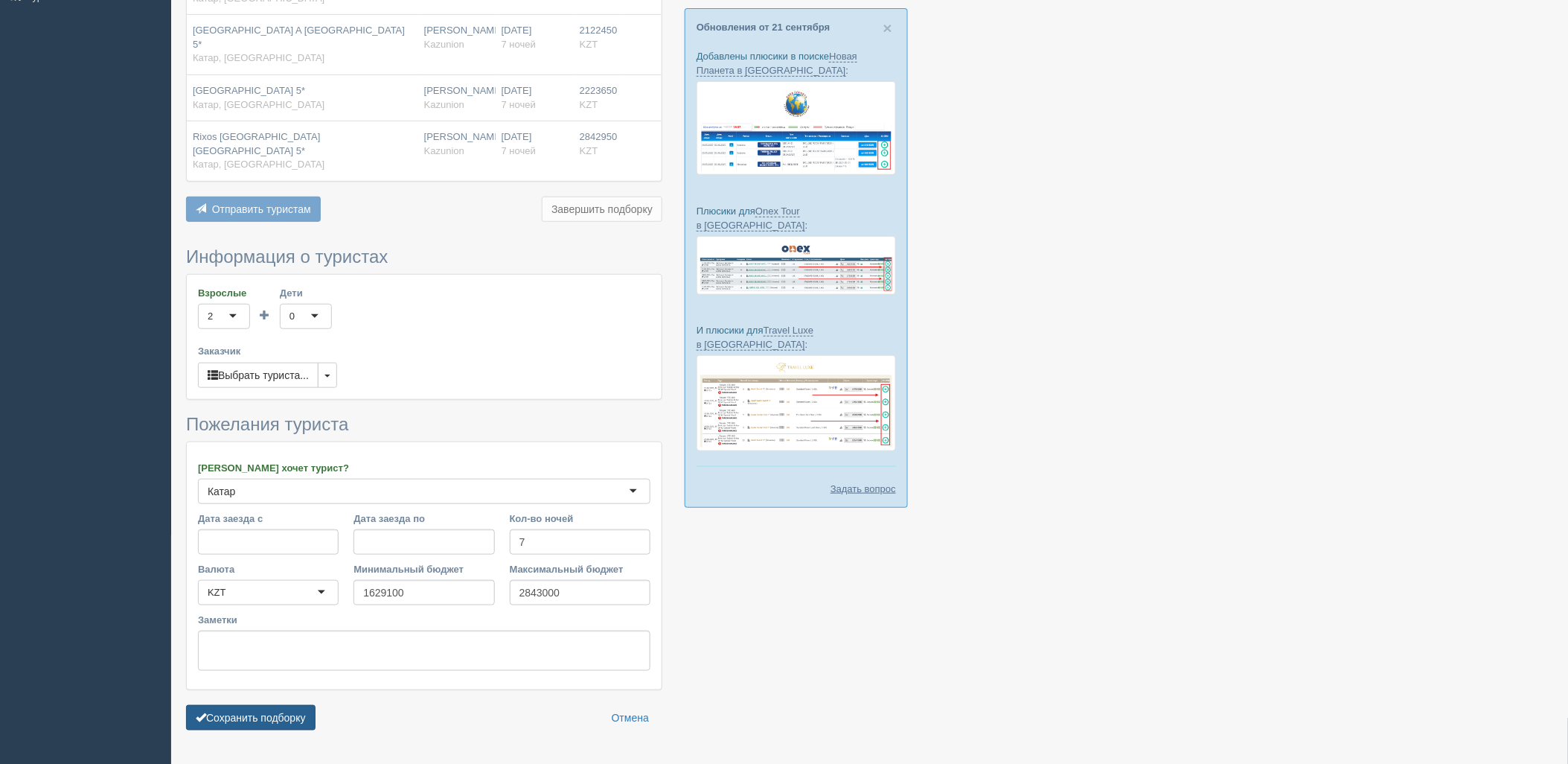
click at [258, 705] on button "Сохранить подборку" at bounding box center [251, 717] width 130 height 25
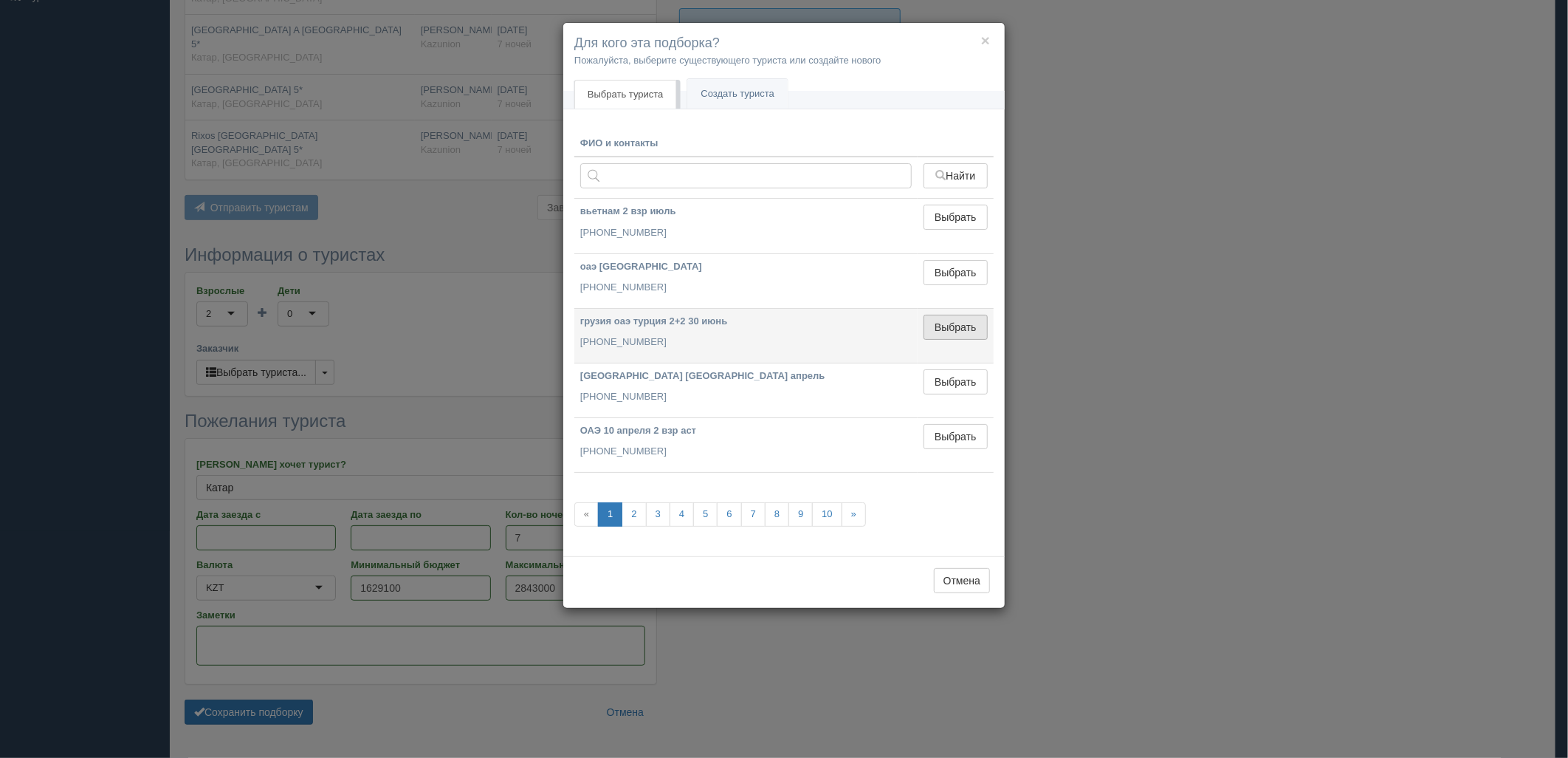
click at [946, 327] on button "Выбрать" at bounding box center [956, 327] width 64 height 25
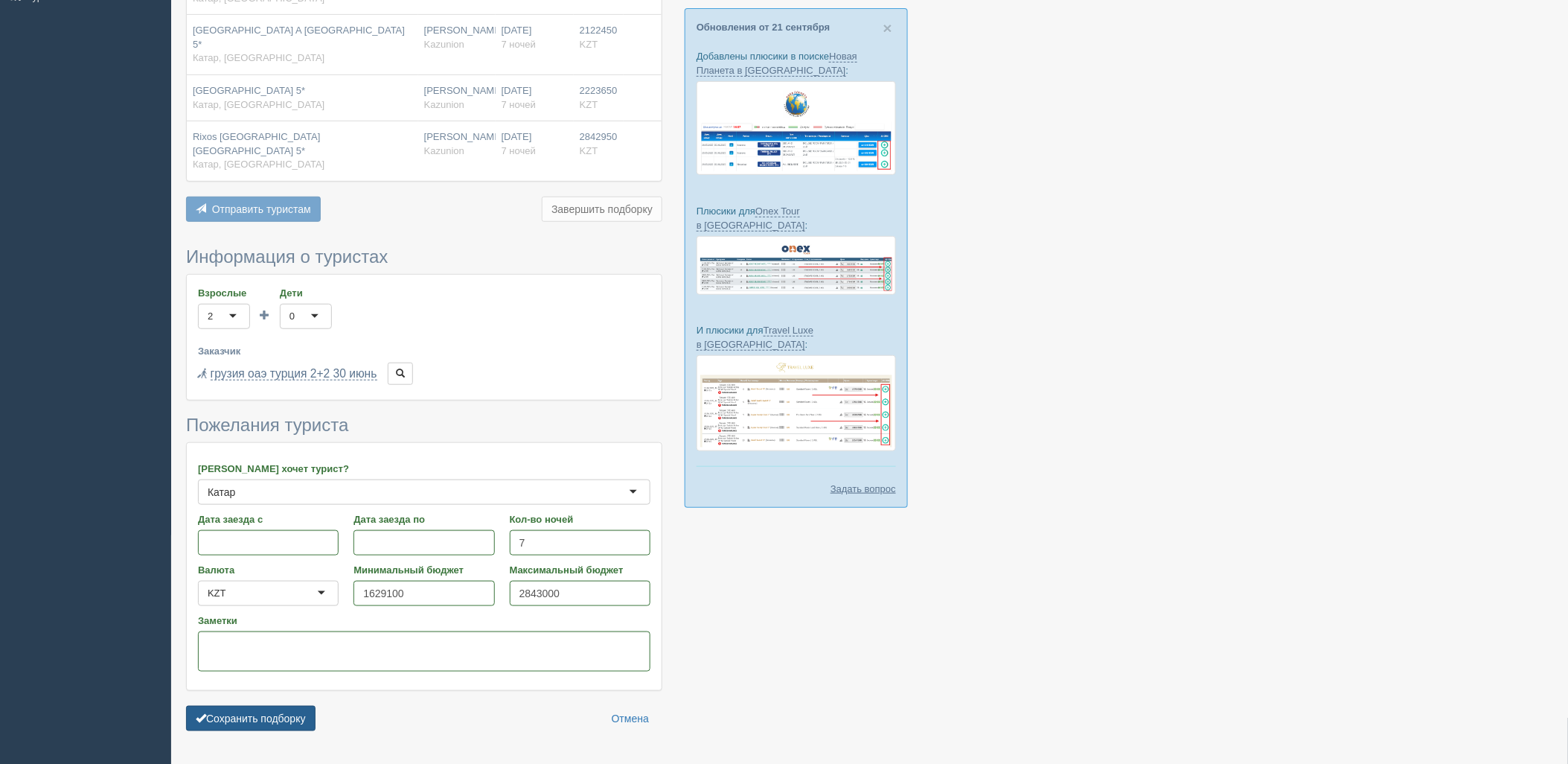
click at [278, 706] on button "Сохранить подборку" at bounding box center [251, 718] width 130 height 25
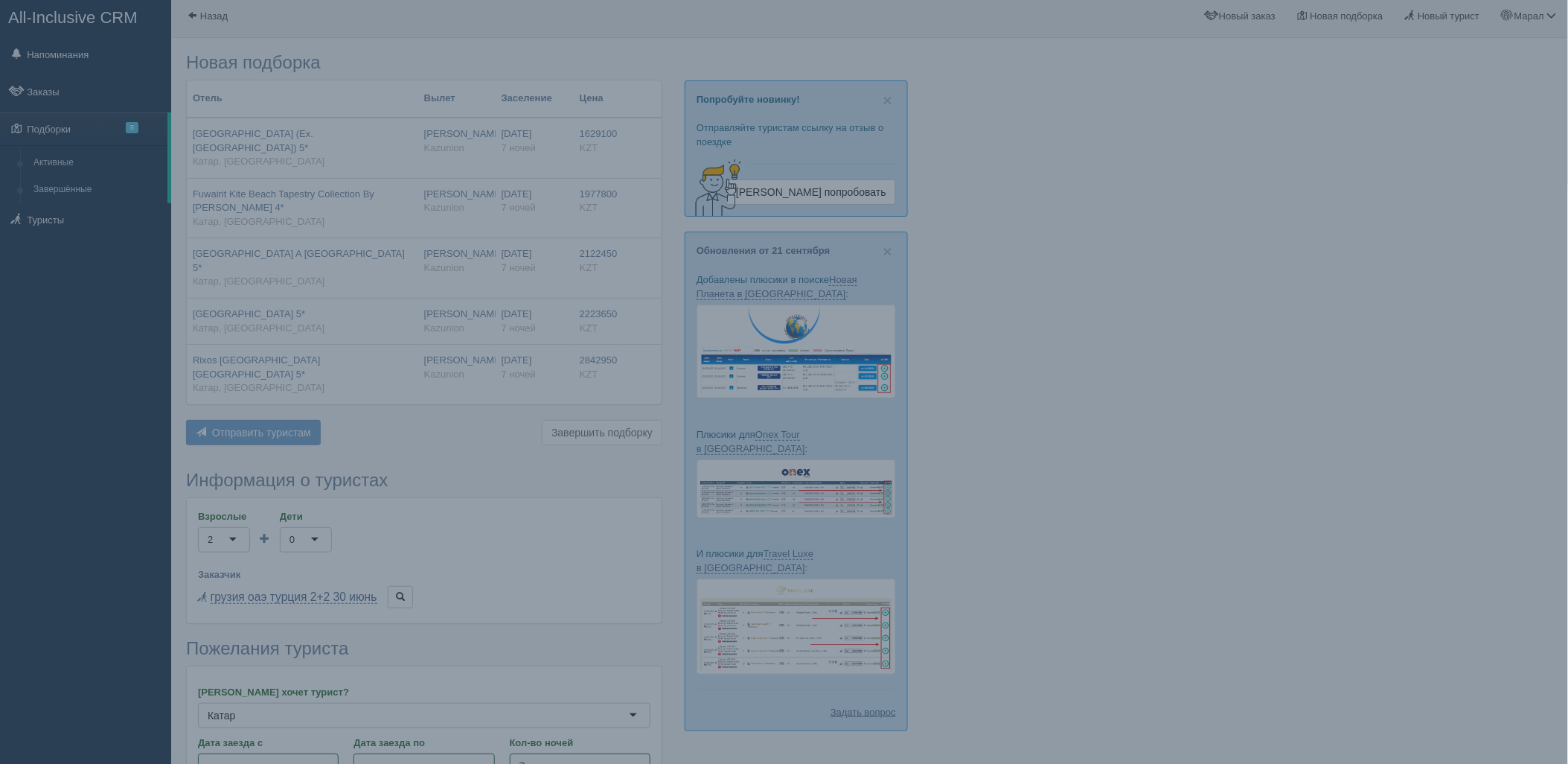
scroll to position [0, 0]
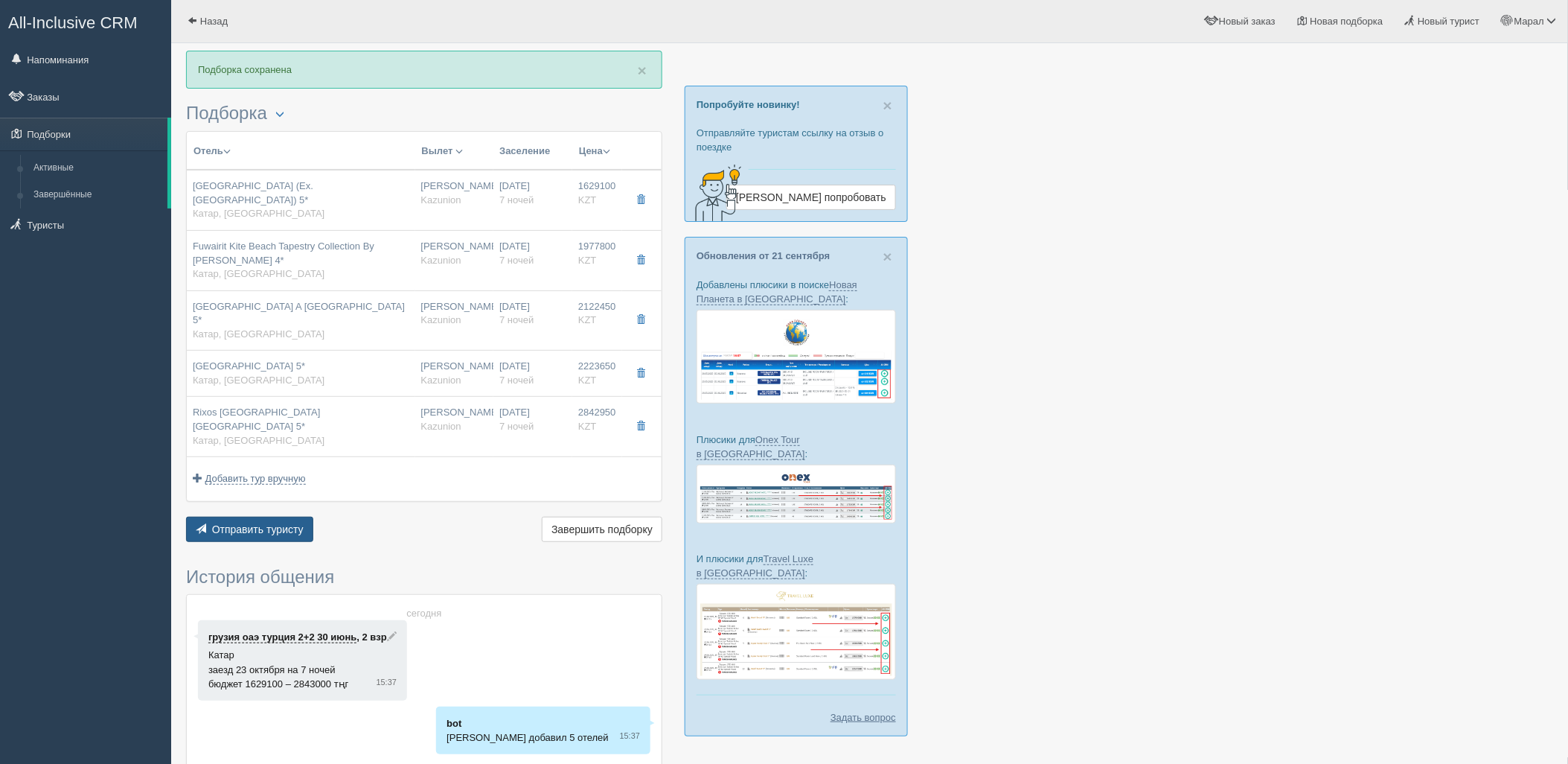
click at [268, 524] on span "Отправить туристу" at bounding box center [258, 529] width 92 height 12
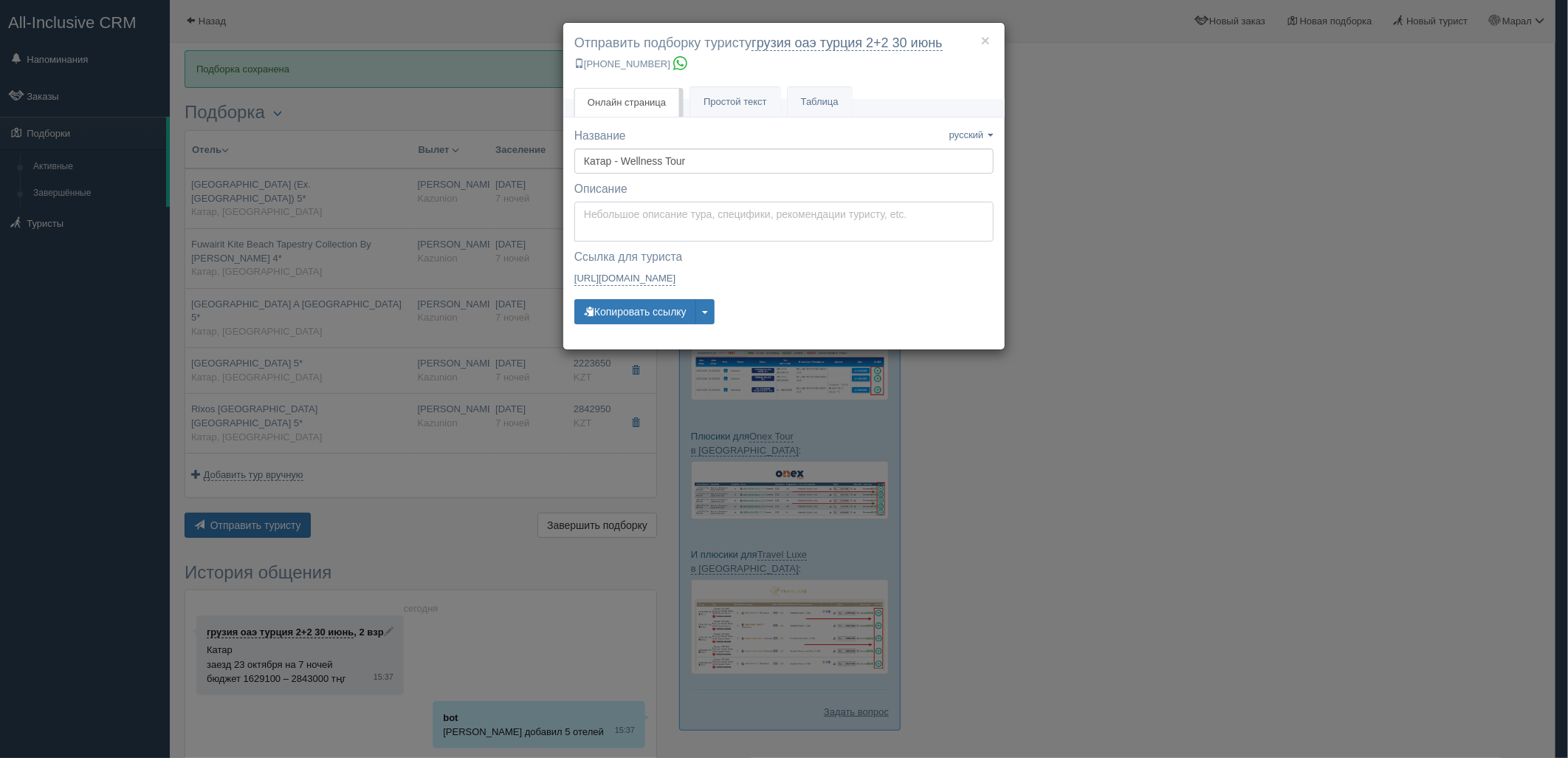
type textarea "Здравствуйте! Ниже представлены варианты туров для Вас. Для просмотра описания …"
click at [619, 204] on textarea "Здравствуйте! Ниже представлены варианты туров для Вас. Для просмотра описания …" at bounding box center [784, 221] width 420 height 40
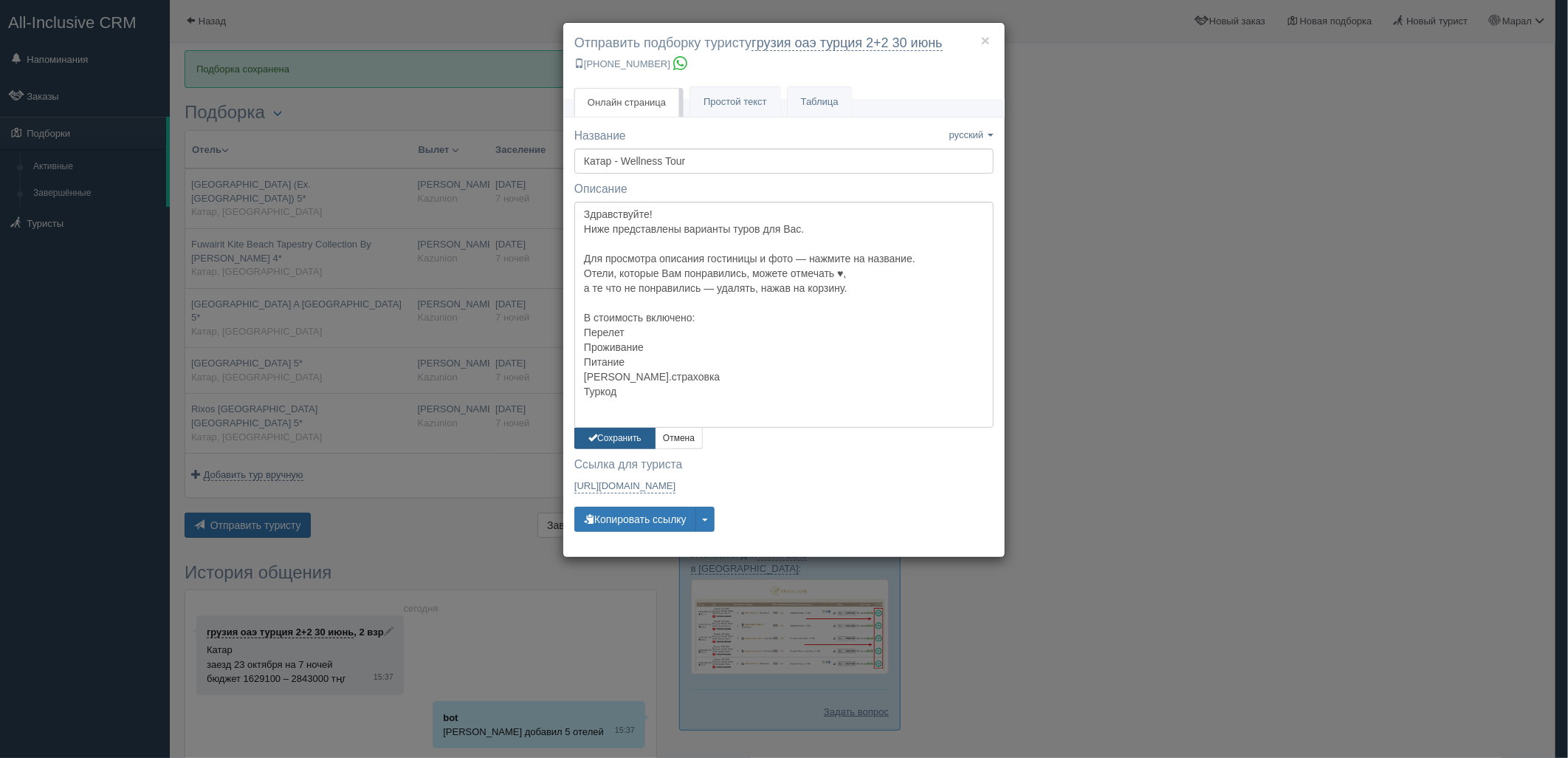
click at [616, 437] on button "Сохранить" at bounding box center [615, 437] width 81 height 21
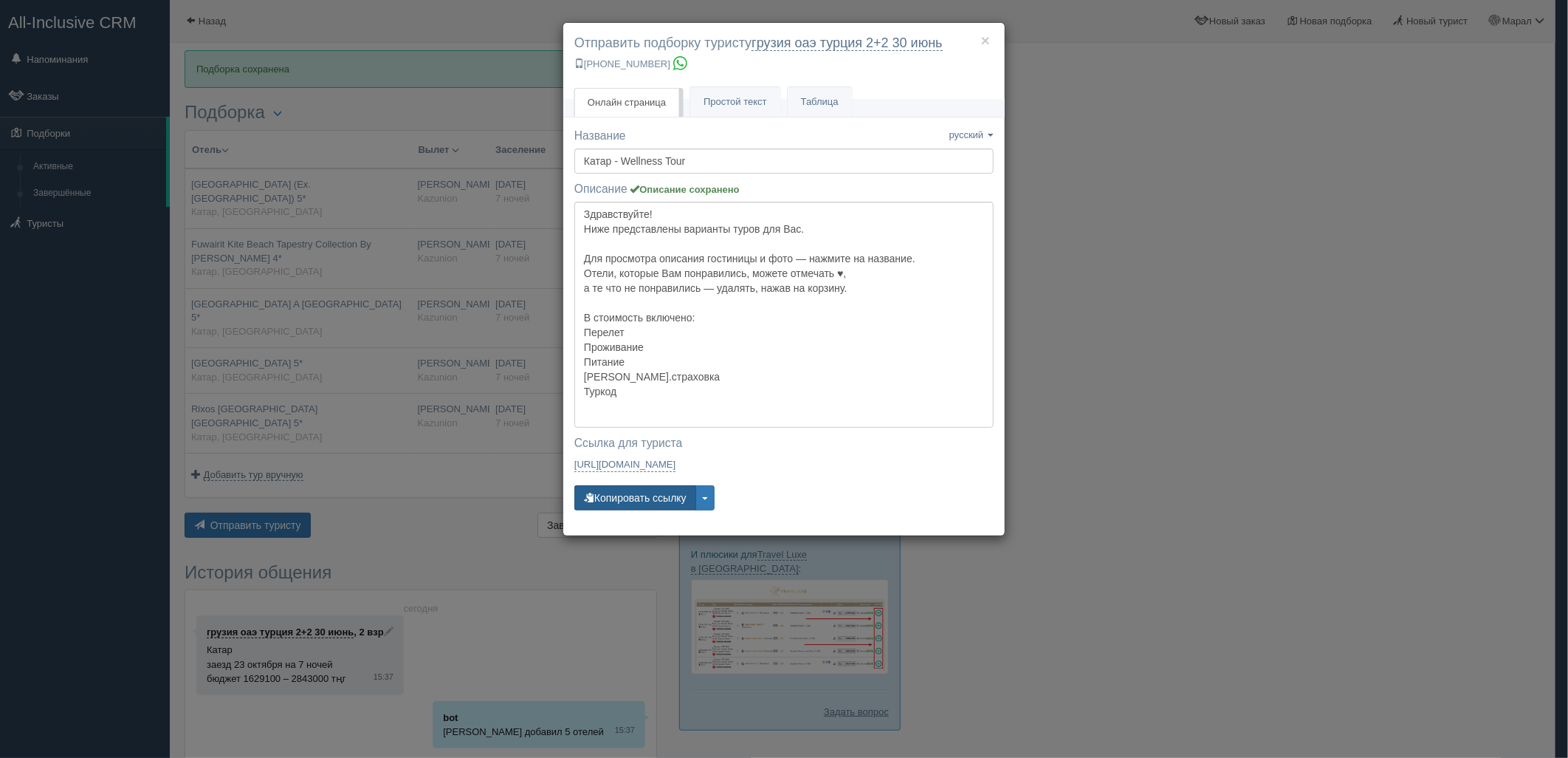
click at [651, 494] on button "Копировать ссылку" at bounding box center [635, 497] width 122 height 25
click at [650, 492] on button "Копировать ссылку" at bounding box center [635, 497] width 122 height 25
drag, startPoint x: 1352, startPoint y: 367, endPoint x: 549, endPoint y: 13, distance: 877.6
click at [1352, 367] on div "× Отправить подборку туристу грузия оаэ [GEOGRAPHIC_DATA] 2+2 30 июнь [PHONE_NU…" at bounding box center [784, 379] width 1568 height 758
